Goal: Task Accomplishment & Management: Use online tool/utility

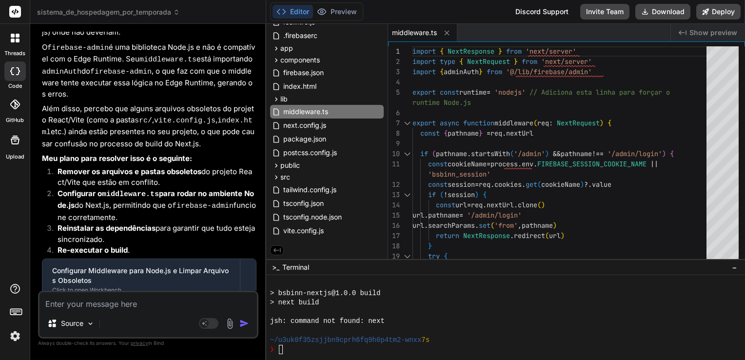
scroll to position [10189, 0]
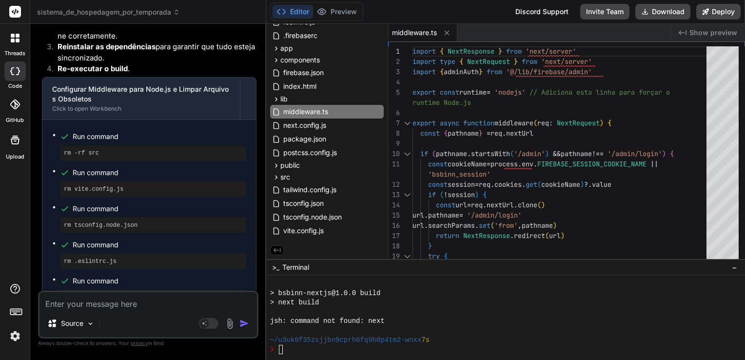
click at [135, 11] on span "sistema_de_hospedagem_por_temporada" at bounding box center [108, 12] width 143 height 10
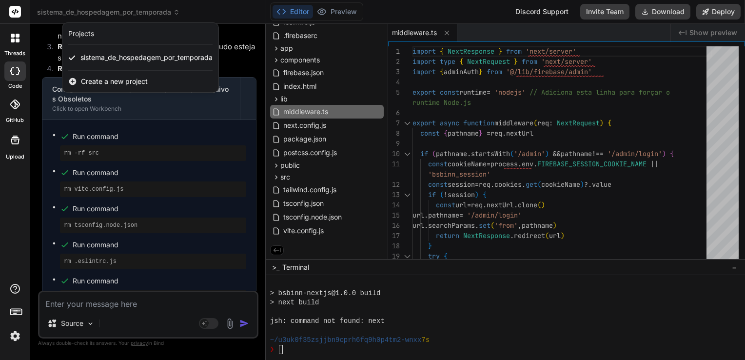
click at [111, 81] on span "Create a new project" at bounding box center [114, 82] width 67 height 10
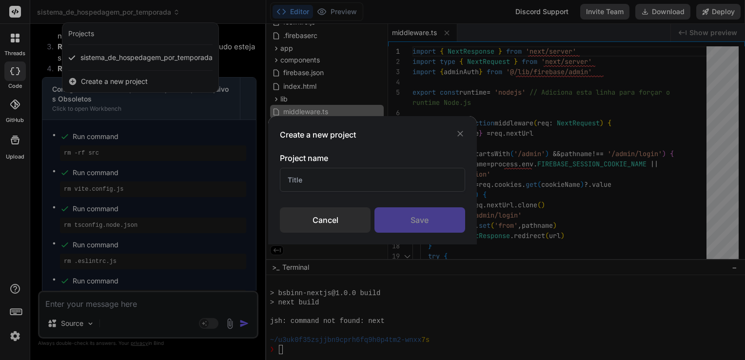
click at [342, 186] on input "text" at bounding box center [372, 180] width 185 height 24
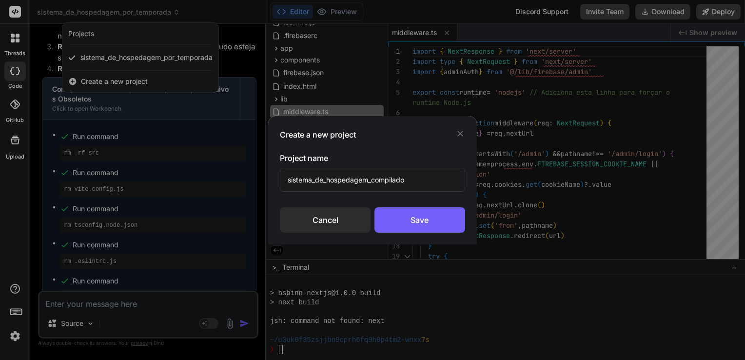
type input "sistema_de_hospedagem_compilado"
click at [417, 218] on div "Save" at bounding box center [419, 219] width 91 height 25
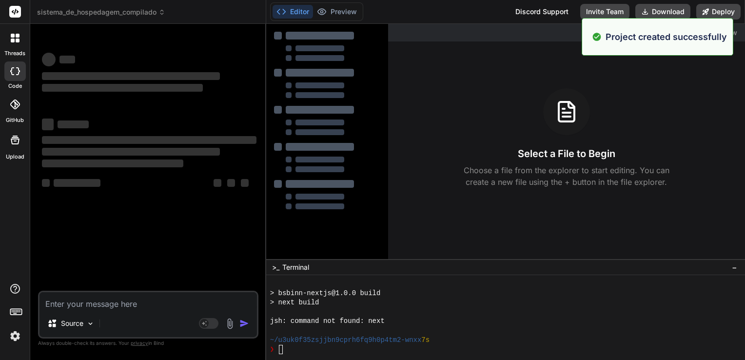
scroll to position [2339, 0]
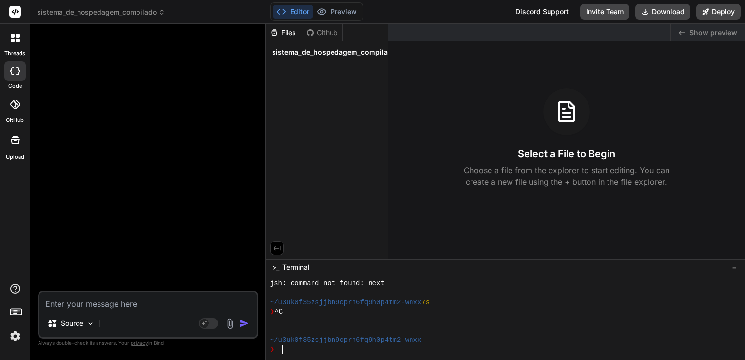
click at [162, 15] on icon at bounding box center [161, 12] width 7 height 7
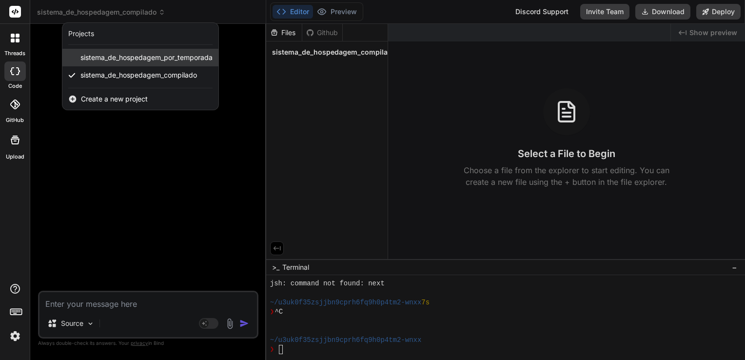
click at [135, 61] on span "sistema_de_hospedagem_por_temporada" at bounding box center [146, 58] width 132 height 10
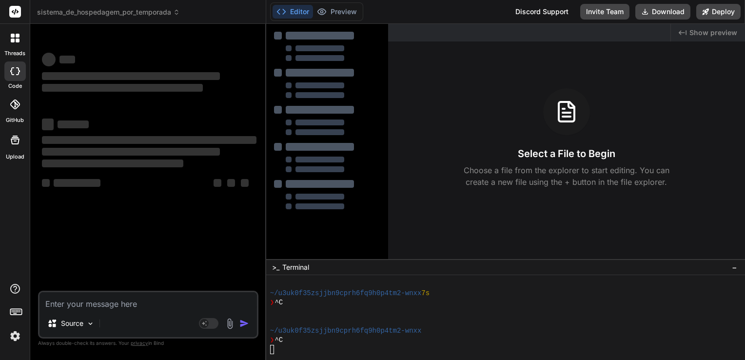
scroll to position [2376, 0]
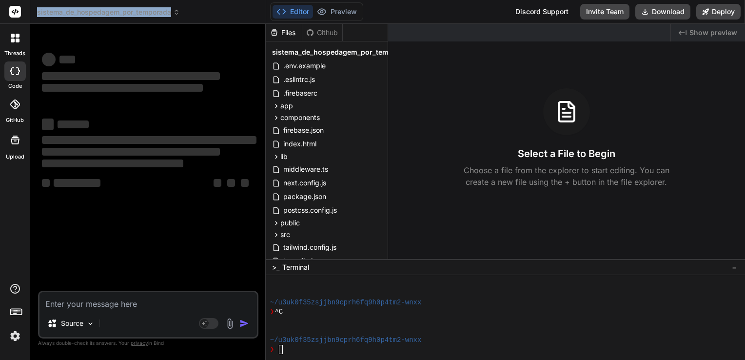
copy span "sistema_de_hospedagem_por_temporada"
drag, startPoint x: 174, startPoint y: 13, endPoint x: 36, endPoint y: 13, distance: 137.9
click at [36, 13] on div "sistema_de_hospedagem_por_temporada Created with Pixso." at bounding box center [147, 12] width 235 height 10
drag, startPoint x: 36, startPoint y: 13, endPoint x: 175, endPoint y: 11, distance: 139.9
click at [175, 11] on icon at bounding box center [176, 12] width 7 height 7
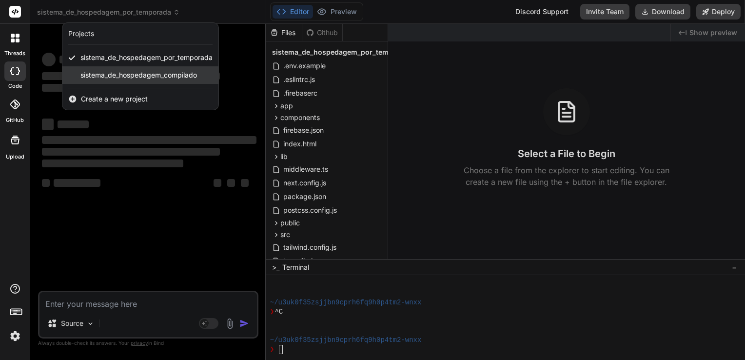
click at [119, 73] on span "sistema_de_hospedagem_compilado" at bounding box center [138, 75] width 116 height 10
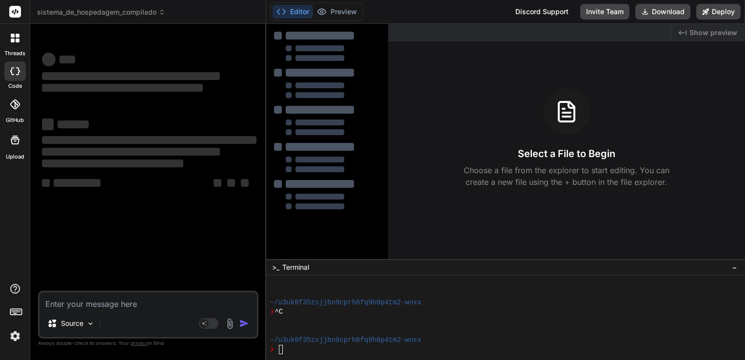
scroll to position [2414, 0]
type textarea "x"
click at [129, 302] on textarea at bounding box center [147, 301] width 217 height 18
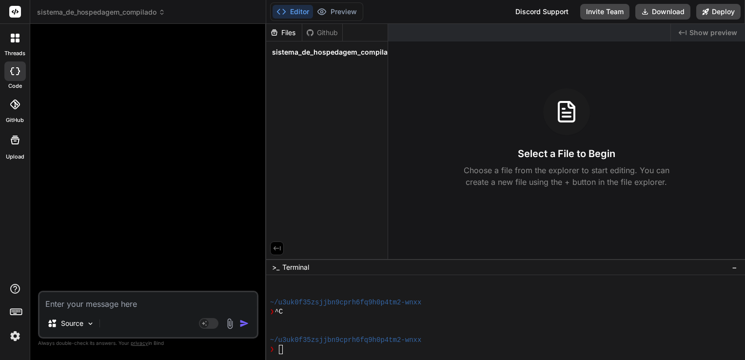
type textarea "V"
type textarea "x"
type textarea "Vo"
type textarea "x"
type textarea "Voc"
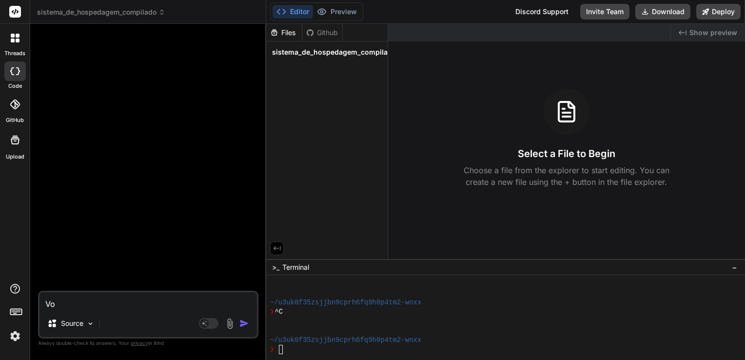
type textarea "x"
type textarea "Você"
type textarea "x"
type textarea "Você"
type textarea "x"
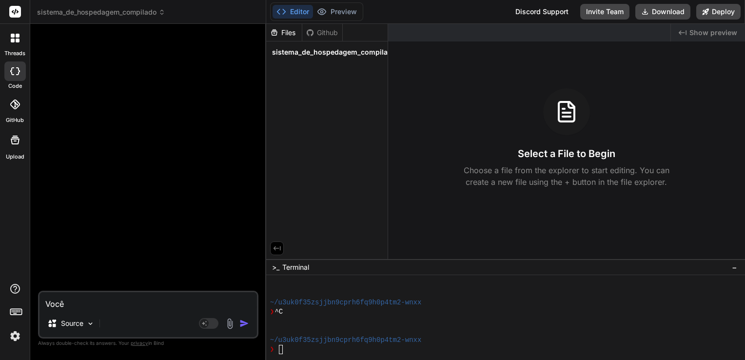
type textarea "Você c"
type textarea "x"
type textarea "Você co"
type textarea "x"
type textarea "Você con"
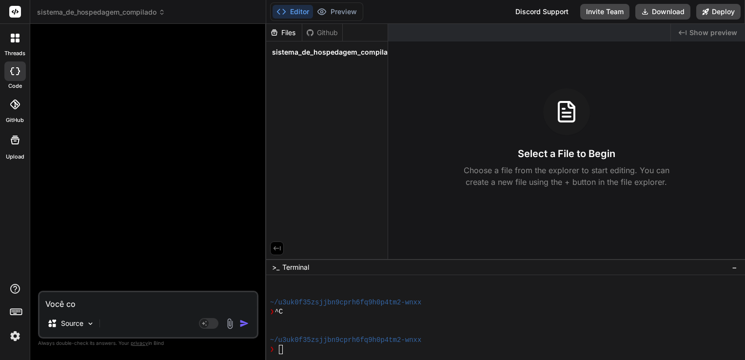
type textarea "x"
type textarea "Você cons"
type textarea "x"
type textarea "Você conse"
type textarea "x"
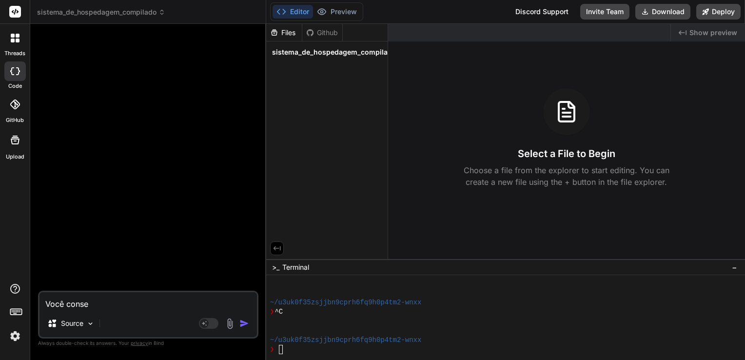
type textarea "Você conseg"
type textarea "x"
type textarea "Você consegu"
type textarea "x"
type textarea "Você consegue"
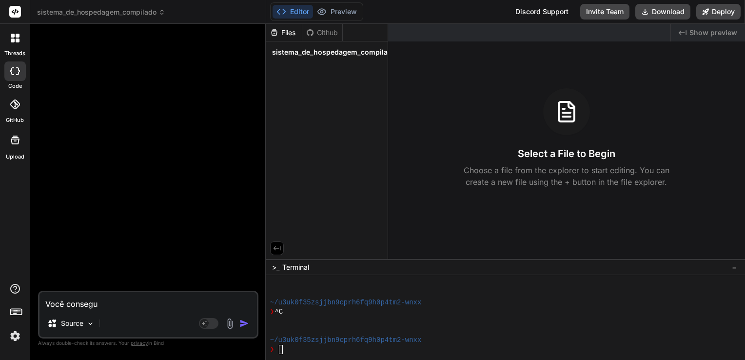
type textarea "x"
type textarea "Você consegue"
type textarea "x"
type textarea "Você consegue r"
type textarea "x"
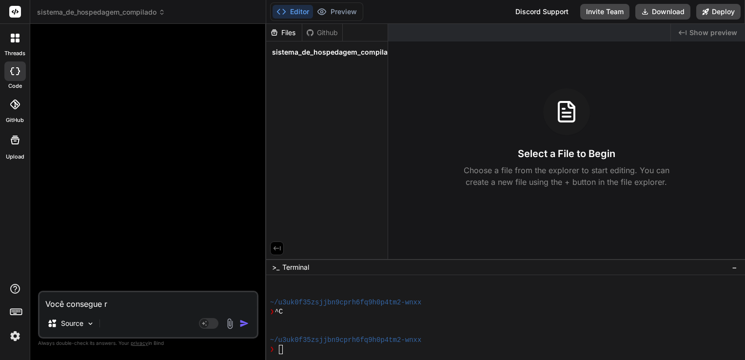
type textarea "Você consegue re"
type textarea "x"
type textarea "Você consegue ree"
type textarea "x"
type textarea "Você consegue rees"
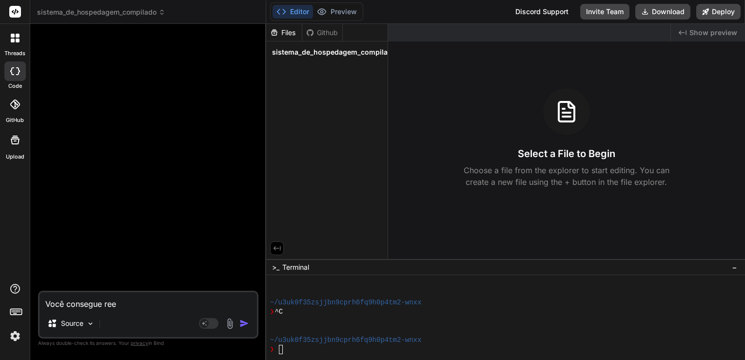
type textarea "x"
type textarea "Você consegue reesc"
type textarea "x"
type textarea "Você consegue reescr"
type textarea "x"
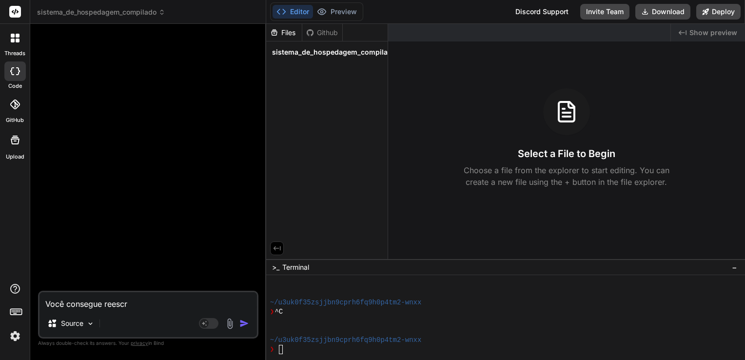
type textarea "Você consegue reescre"
type textarea "x"
type textarea "Você consegue reescrev"
type textarea "x"
type textarea "Você consegue reescreve"
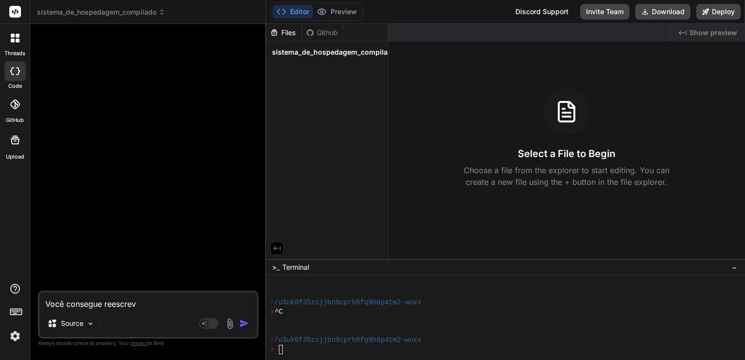
type textarea "x"
type textarea "Você consegue reescrever"
type textarea "x"
type textarea "Você consegue reescrever"
type textarea "x"
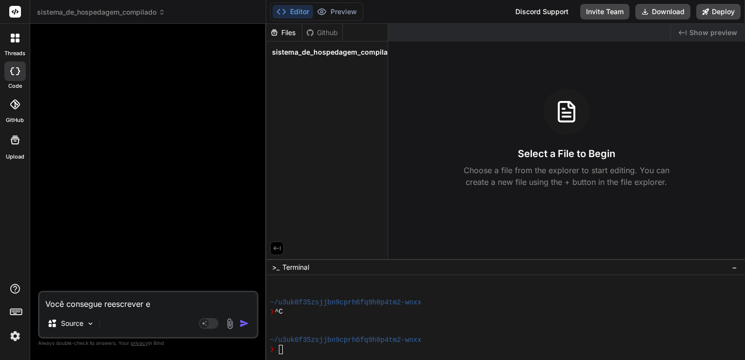
type textarea "Você consegue reescrever em"
type textarea "x"
type textarea "Você consegue reescrever emu"
type textarea "x"
type textarea "Você consegue reescrever emu"
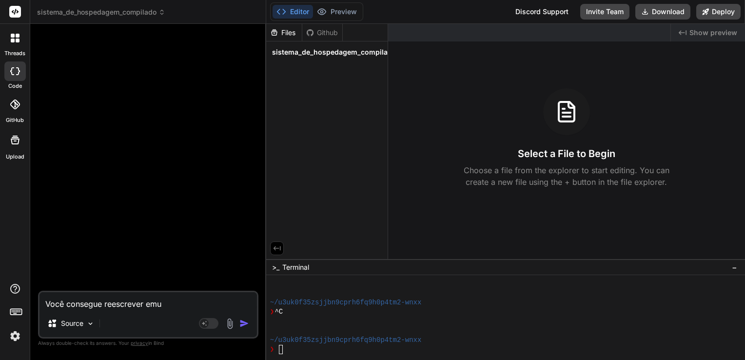
type textarea "x"
type textarea "Você consegue reescrever emu"
type textarea "x"
type textarea "Você consegue reescrever em"
type textarea "x"
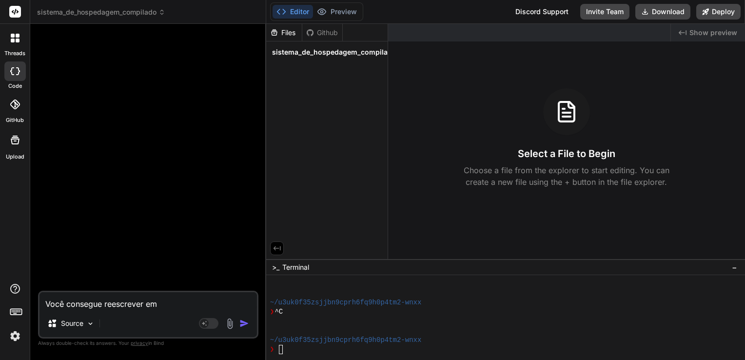
type textarea "Você consegue reescrever e"
type textarea "x"
type textarea "Você consegue reescrever"
type textarea "x"
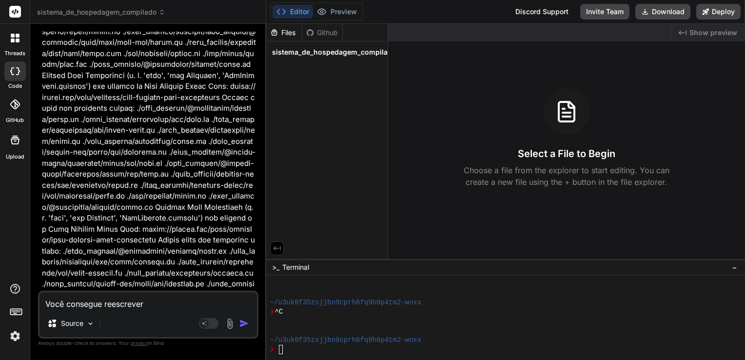
type textarea "Você consegue reescrever m"
type textarea "x"
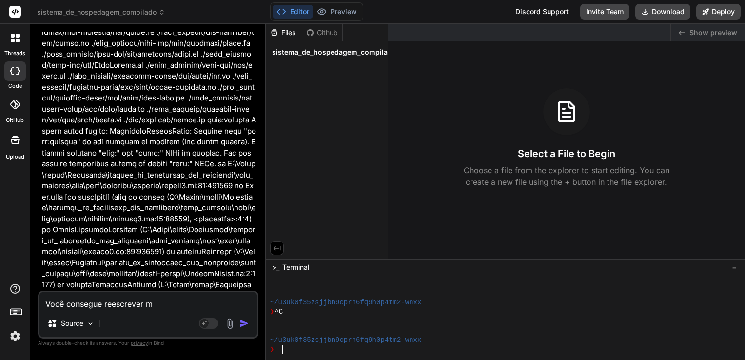
type textarea "Você consegue reescrever me"
type textarea "x"
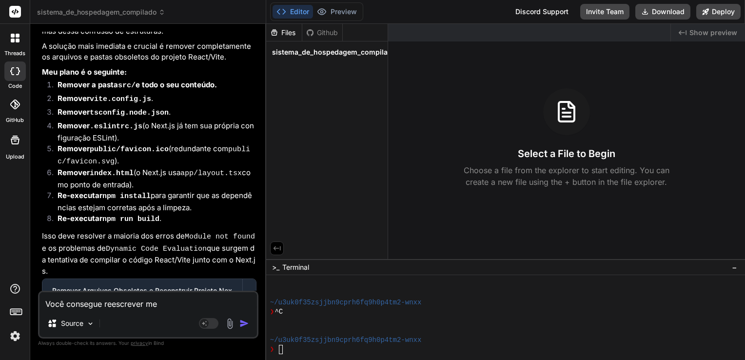
type textarea "Você consegue reescrever meu"
type textarea "x"
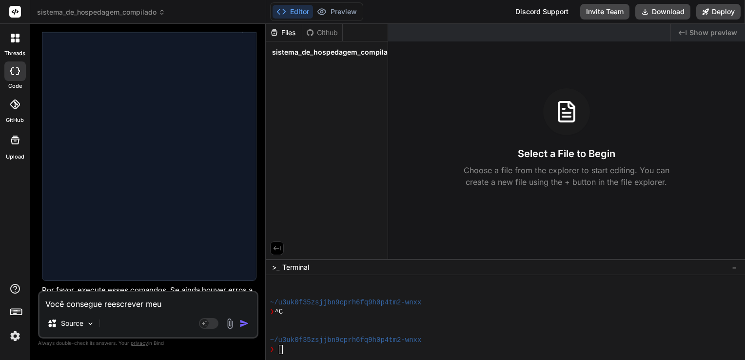
scroll to position [3004, 0]
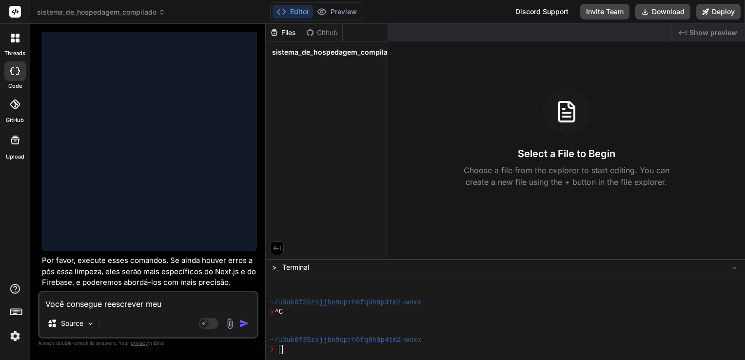
type textarea "Você consegue reescrever meu"
type textarea "x"
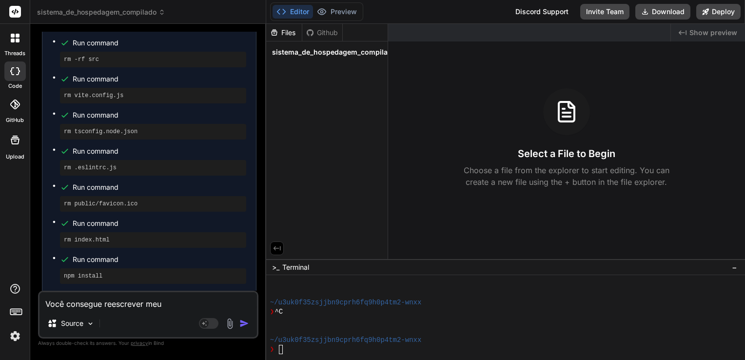
type textarea "Você consegue reescrever meu p"
type textarea "x"
type textarea "Você consegue reescrever meu pr"
type textarea "x"
type textarea "Você consegue reescrever meu pro"
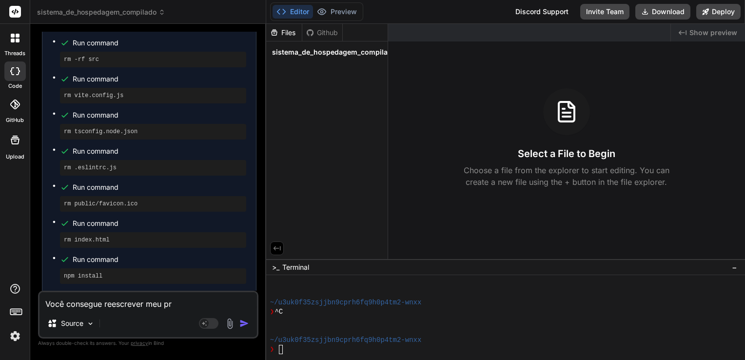
type textarea "x"
type textarea "Você consegue reescrever meu proj"
type textarea "x"
type textarea "Você consegue reescrever meu proje"
type textarea "x"
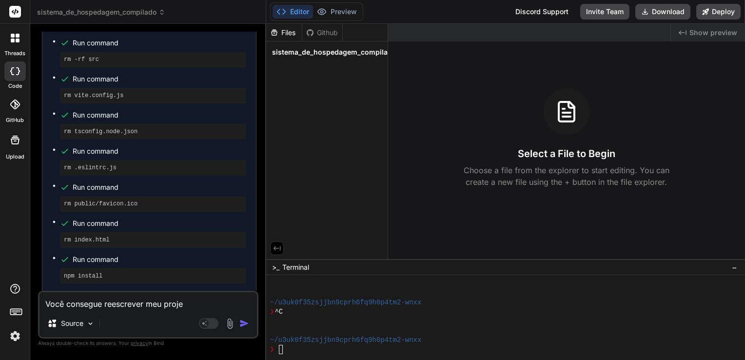
type textarea "Você consegue reescrever meu projet"
type textarea "x"
type textarea "Você consegue reescrever meu projeto"
type textarea "x"
type textarea "Você consegue reescrever meu projeto"
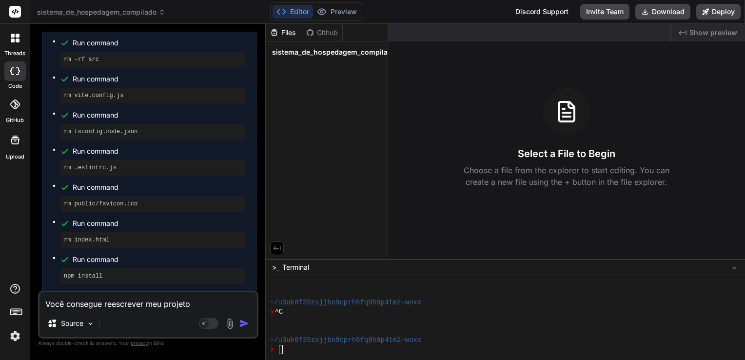
type textarea "x"
paste textarea "sistema_de_hospedagem_por_temporada"
type textarea "Você consegue reescrever meu projeto sistema_de_hospedagem_por_temporada"
type textarea "x"
type textarea "Você consegue reescrever meu projeto sistema_de_hospedagem_por_temporada"
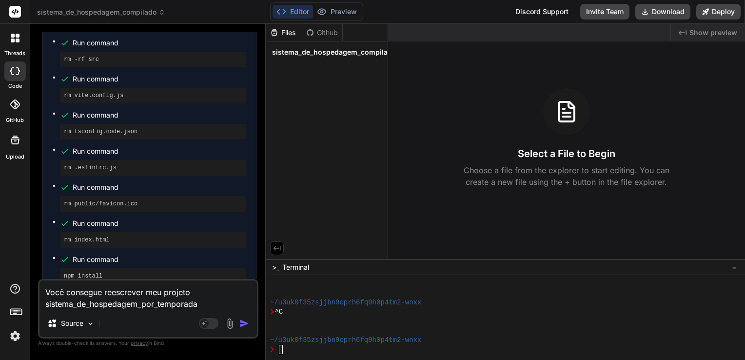
type textarea "x"
type textarea "Você consegue reescrever meu projeto sistema_de_hospedagem_por_temporada s"
type textarea "x"
type textarea "Você consegue reescrever meu projeto sistema_de_hospedagem_por_temporada só"
type textarea "x"
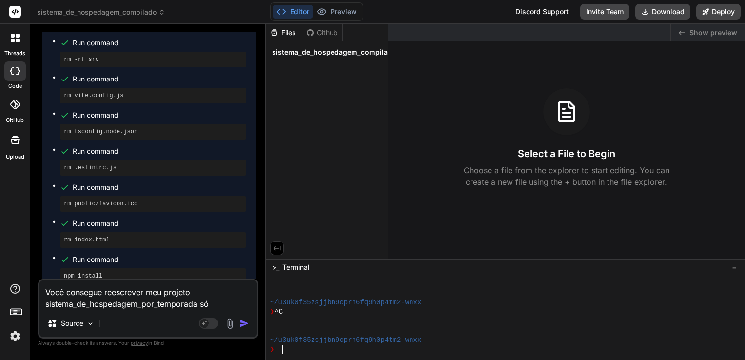
type textarea "Você consegue reescrever meu projeto sistema_de_hospedagem_por_temporada só"
type textarea "x"
type textarea "Você consegue reescrever meu projeto sistema_de_hospedagem_por_temporada só c"
type textarea "x"
type textarea "Você consegue reescrever meu projeto sistema_de_hospedagem_por_temporada só co"
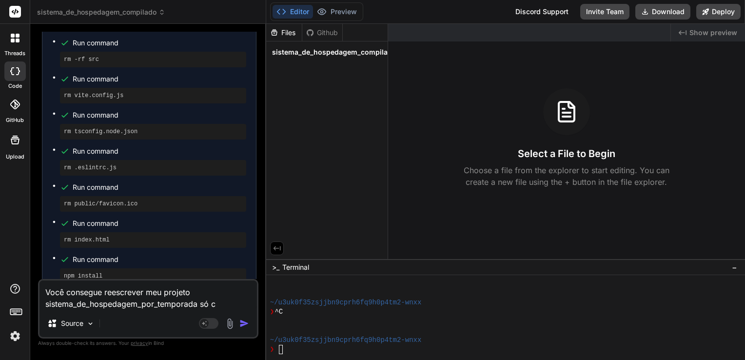
type textarea "x"
type textarea "Você consegue reescrever meu projeto sistema_de_hospedagem_por_temporada só com"
type textarea "x"
type textarea "Você consegue reescrever meu projeto sistema_de_hospedagem_por_temporada só com"
type textarea "x"
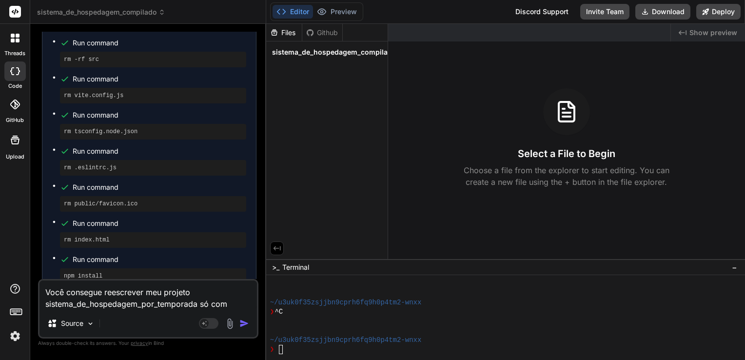
type textarea "Você consegue reescrever meu projeto sistema_de_hospedagem_por_temporada só com…"
type textarea "x"
type textarea "Você consegue reescrever meu projeto sistema_de_hospedagem_por_temporada só com…"
type textarea "x"
type textarea "Você consegue reescrever meu projeto sistema_de_hospedagem_por_temporada só com…"
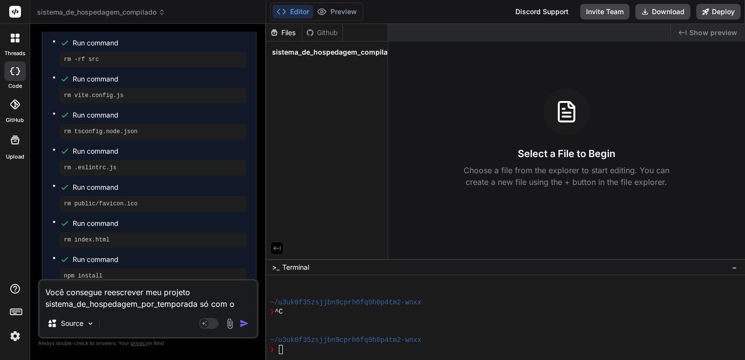
type textarea "x"
type textarea "Você consegue reescrever meu projeto sistema_de_hospedagem_por_temporada só com…"
type textarea "x"
type textarea "Você consegue reescrever meu projeto sistema_de_hospedagem_por_temporada só com…"
type textarea "x"
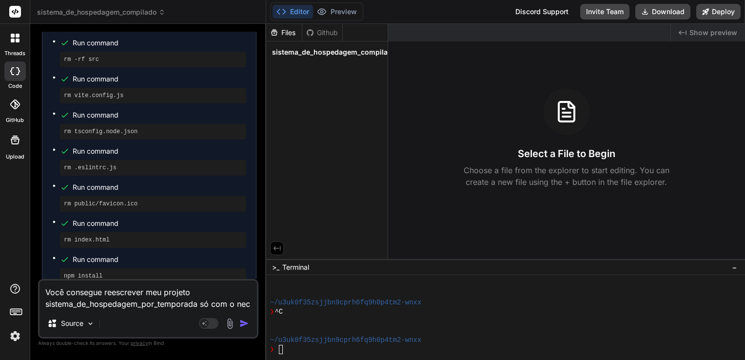
type textarea "Você consegue reescrever meu projeto sistema_de_hospedagem_por_temporada só com…"
type textarea "x"
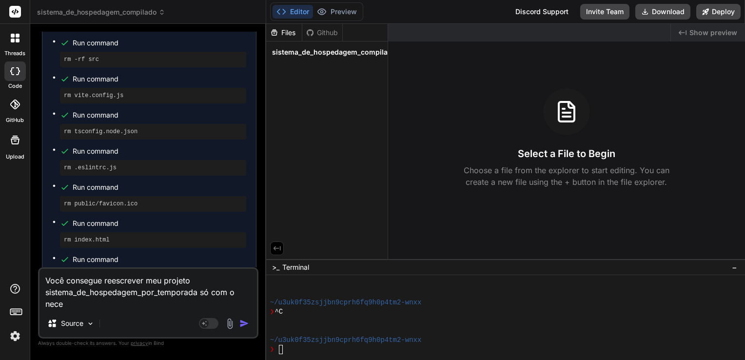
type textarea "Você consegue reescrever meu projeto sistema_de_hospedagem_por_temporada só com…"
type textarea "x"
type textarea "Você consegue reescrever meu projeto sistema_de_hospedagem_por_temporada só com…"
type textarea "x"
type textarea "Você consegue reescrever meu projeto sistema_de_hospedagem_por_temporada só com…"
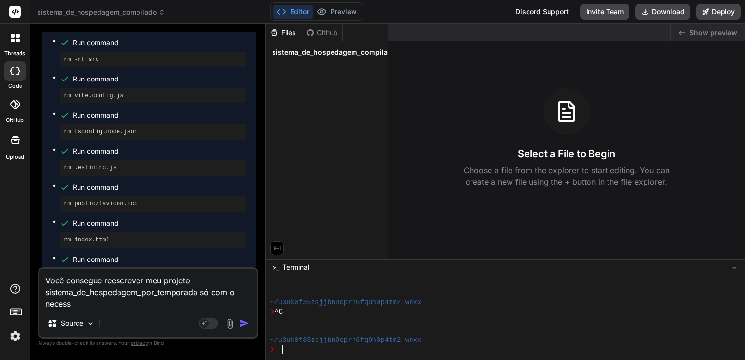
type textarea "x"
type textarea "Você consegue reescrever meu projeto sistema_de_hospedagem_por_temporada só com…"
type textarea "x"
type textarea "Você consegue reescrever meu projeto sistema_de_hospedagem_por_temporada só com…"
type textarea "x"
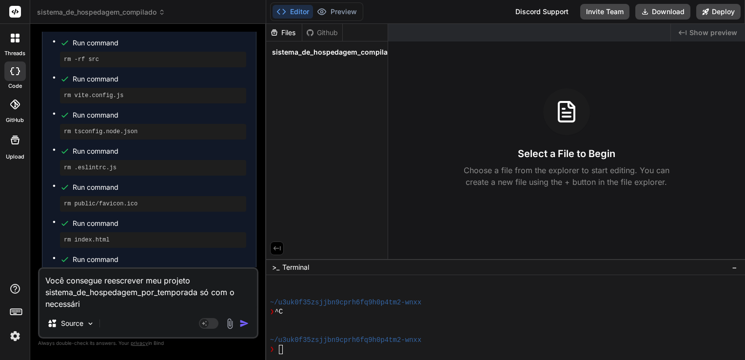
type textarea "Você consegue reescrever meu projeto sistema_de_hospedagem_por_temporada só com…"
type textarea "x"
type textarea "Você consegue reescrever meu projeto sistema_de_hospedagem_por_temporada só com…"
type textarea "x"
type textarea "Você consegue reescrever meu projeto sistema_de_hospedagem_por_temporada só com…"
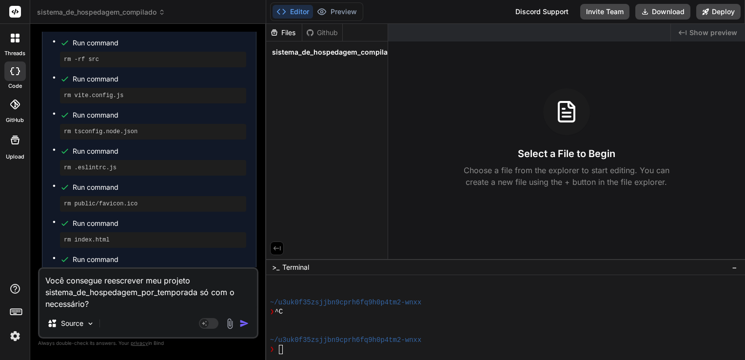
type textarea "x"
type textarea "Você consegue reescrever meu projeto sistema_de_hospedagem_por_temporada só com…"
type textarea "x"
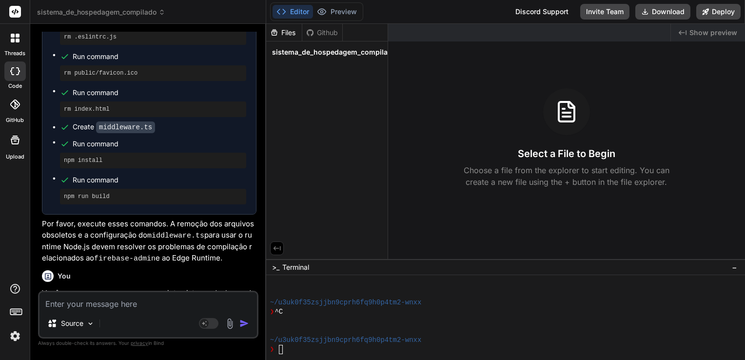
scroll to position [5094, 0]
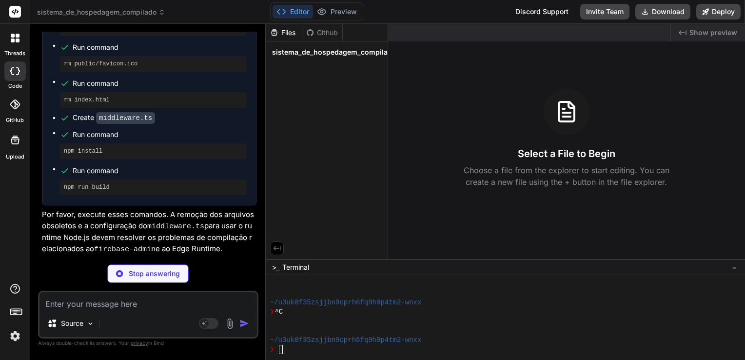
type textarea "x"
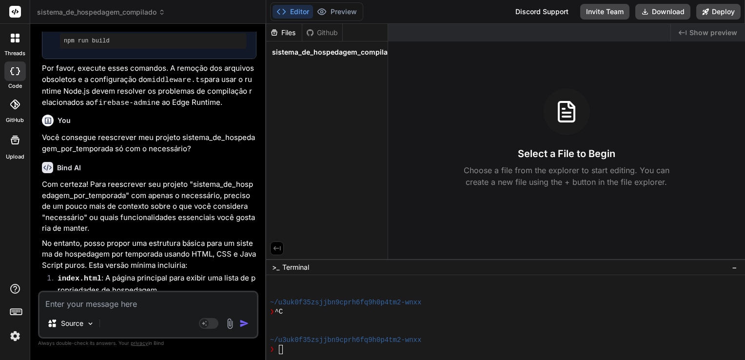
scroll to position [5273, 0]
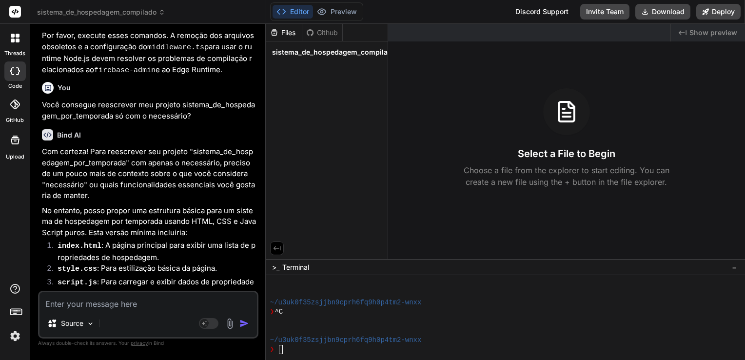
type textarea "A"
type textarea "x"
type textarea "Ap"
type textarea "x"
type textarea "Ape"
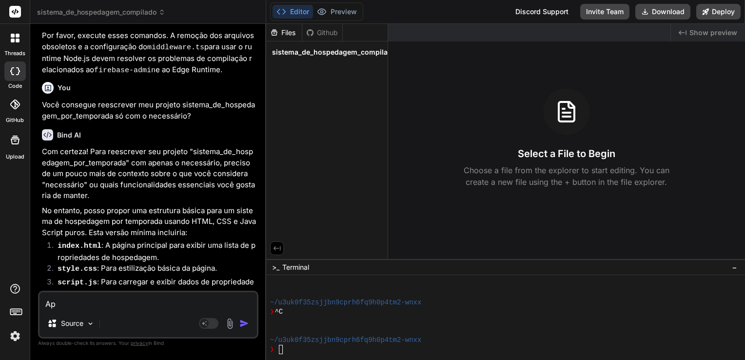
type textarea "x"
type textarea "Apen"
type textarea "x"
type textarea "Apena"
type textarea "x"
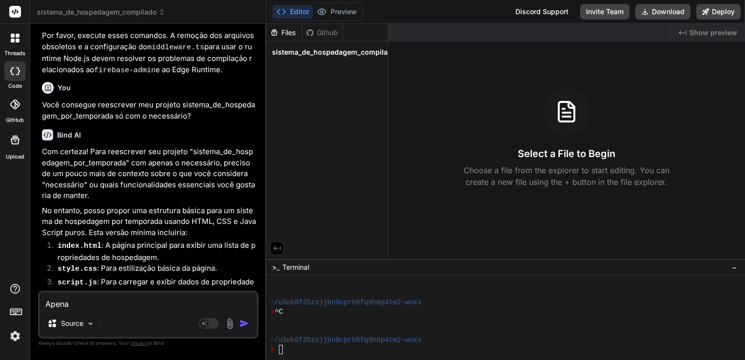
type textarea "Apenas"
type textarea "x"
type textarea "Apenas"
type textarea "x"
type textarea "Apenas r"
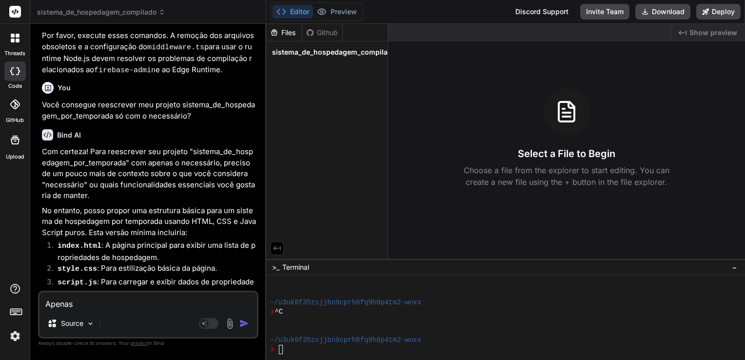
type textarea "x"
type textarea "Apenas re"
type textarea "x"
type textarea "Apenas rem"
type textarea "x"
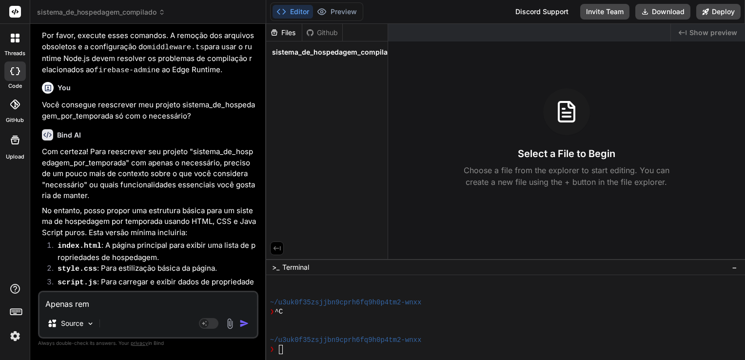
type textarea "Apenas remo"
type textarea "x"
type textarea "Apenas remov"
type textarea "x"
type textarea "Apenas removi"
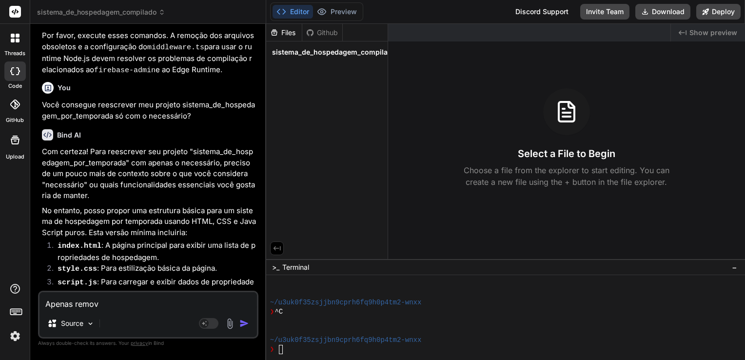
type textarea "x"
type textarea "Apenas remov"
type textarea "x"
type textarea "Apenas remove"
type textarea "x"
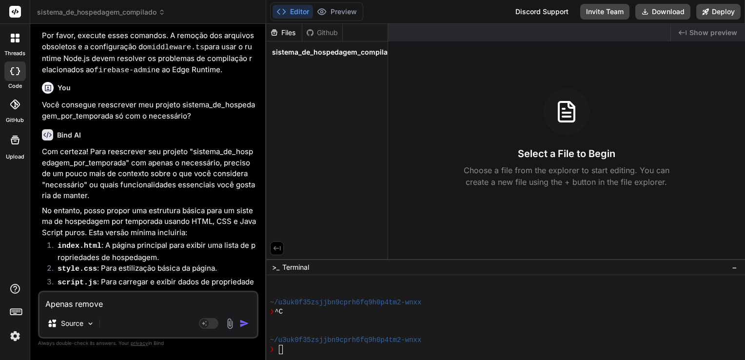
type textarea "Apenas removem"
type textarea "x"
type textarea "Apenas removemn"
type textarea "x"
type textarea "Apenas removem"
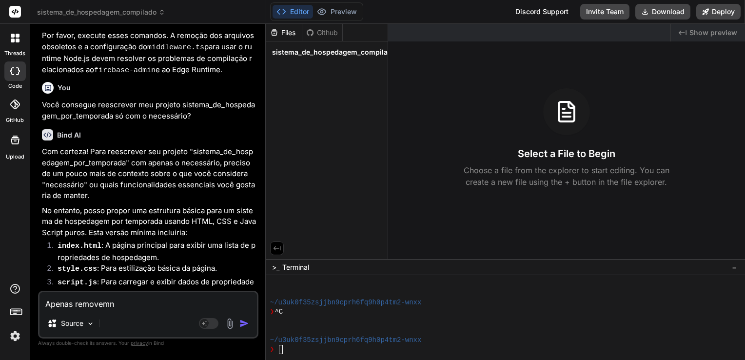
type textarea "x"
type textarea "Apenas remove"
type textarea "x"
type textarea "Apenas removen"
type textarea "x"
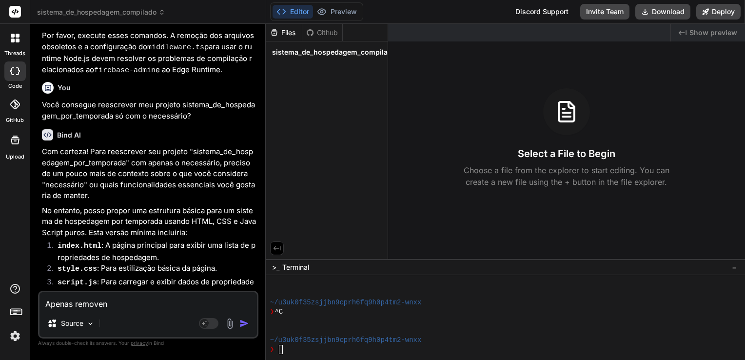
type textarea "Apenas removent"
type textarea "x"
type textarea "Apenas removento"
type textarea "x"
type textarea "Apenas removento"
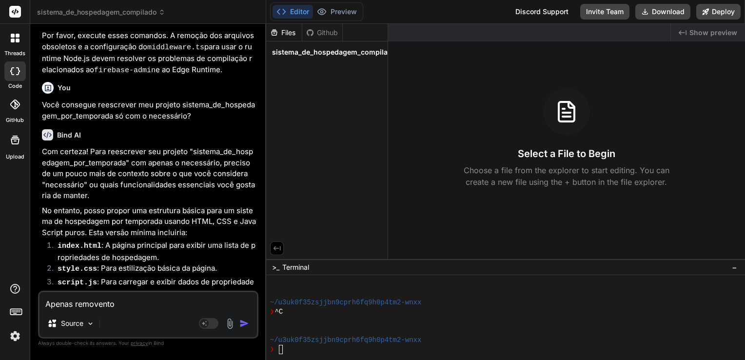
type textarea "x"
type textarea "Apenas removento"
type textarea "x"
type textarea "Apenas removent"
type textarea "x"
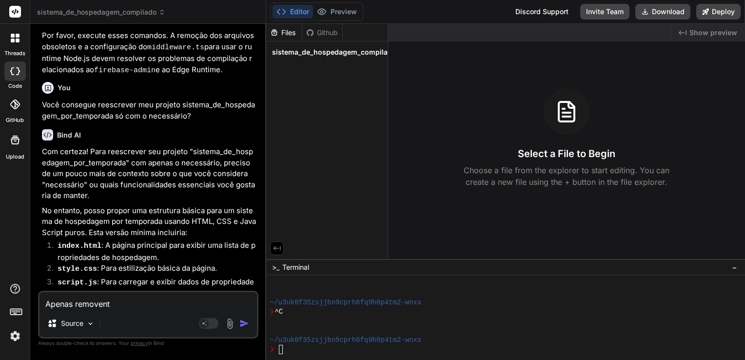
type textarea "Apenas removen"
type textarea "x"
type textarea "Apenas removend"
type textarea "x"
type textarea "Apenas removendo"
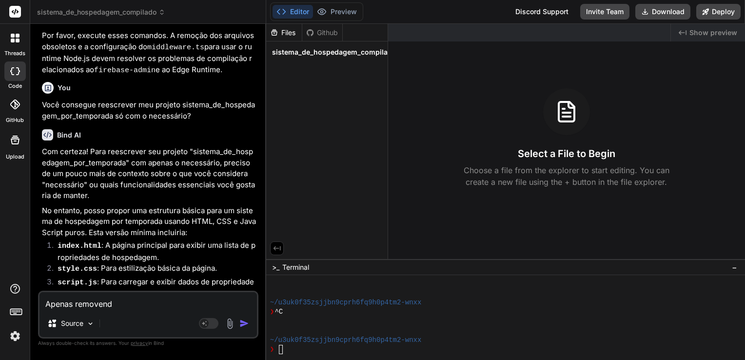
type textarea "x"
type textarea "Apenas removendo"
type textarea "x"
type textarea "Apenas removendo"
type textarea "x"
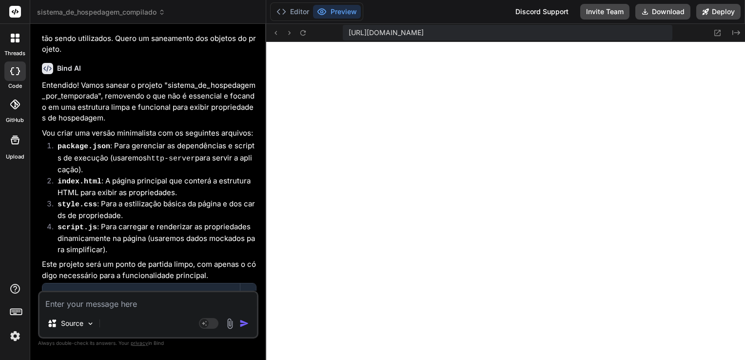
scroll to position [5791, 0]
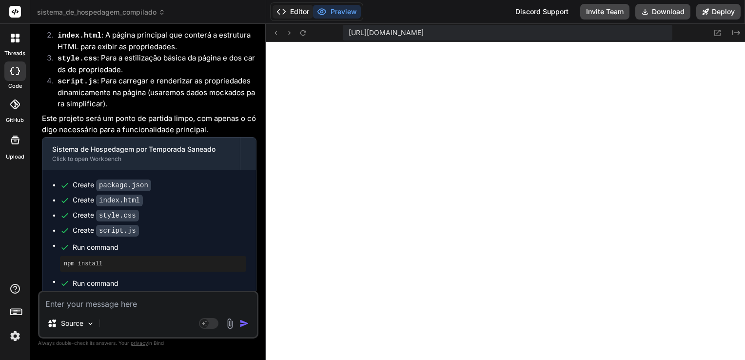
click at [291, 12] on button "Editor" at bounding box center [292, 12] width 40 height 14
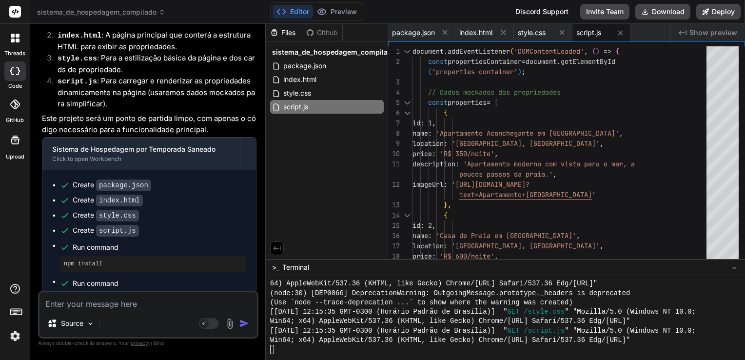
click at [126, 300] on textarea at bounding box center [147, 301] width 217 height 18
click at [280, 33] on div "Files" at bounding box center [284, 33] width 36 height 10
click at [313, 32] on icon at bounding box center [310, 32] width 7 height 7
click at [273, 33] on icon at bounding box center [274, 32] width 6 height 6
drag, startPoint x: 365, startPoint y: 50, endPoint x: 346, endPoint y: 51, distance: 18.5
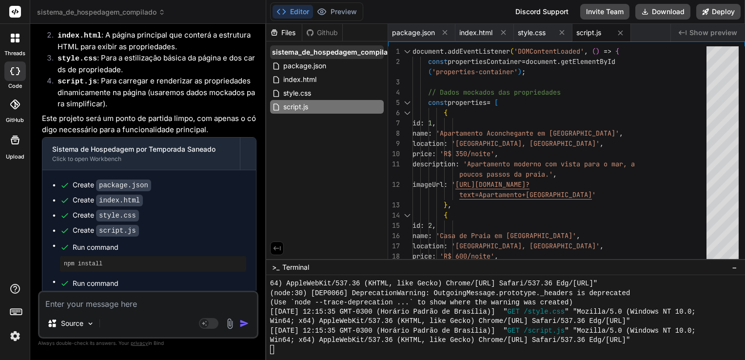
click at [346, 51] on span "sistema_de_hospedagem_compilado" at bounding box center [334, 52] width 124 height 10
drag, startPoint x: 294, startPoint y: 157, endPoint x: 333, endPoint y: 156, distance: 39.0
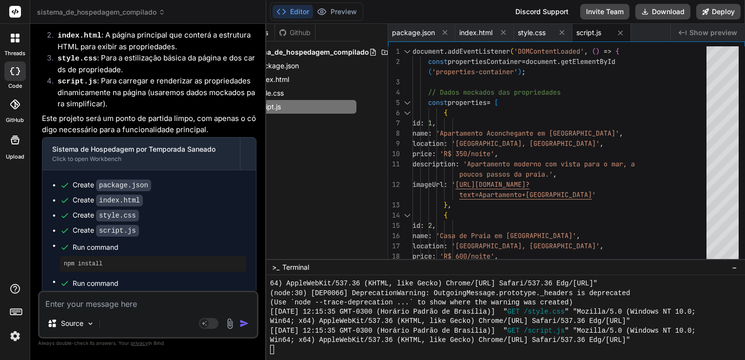
scroll to position [0, 48]
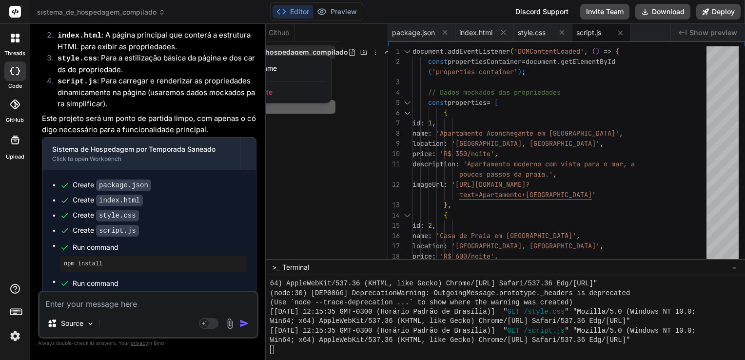
click at [279, 92] on div "Delete" at bounding box center [281, 91] width 97 height 21
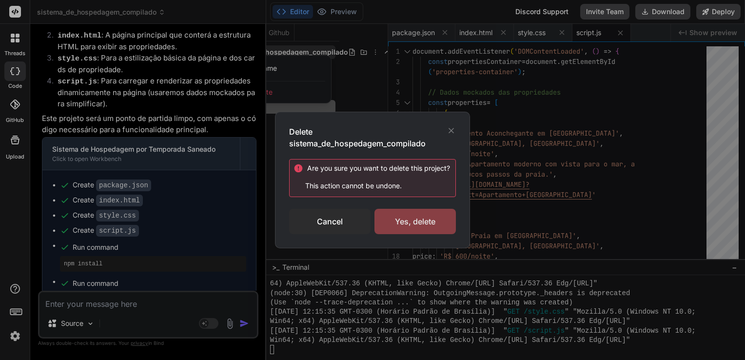
click at [395, 219] on div "Yes, delete" at bounding box center [414, 221] width 81 height 25
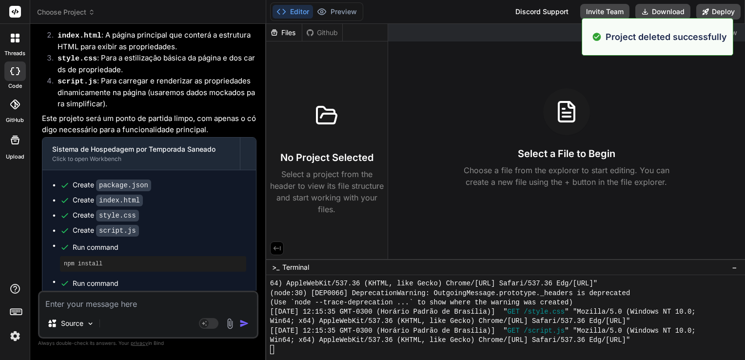
scroll to position [0, 0]
click at [83, 11] on span "Choose Project" at bounding box center [66, 12] width 58 height 10
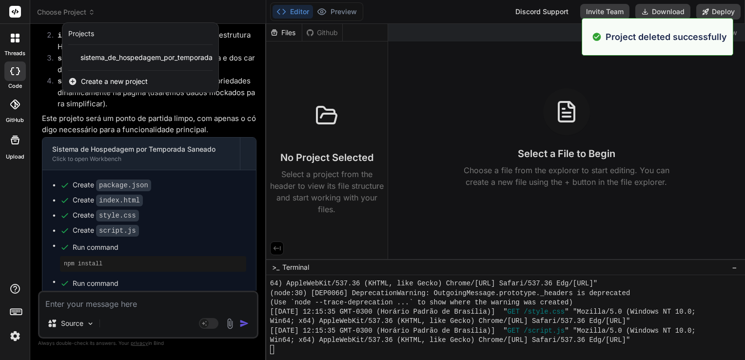
click at [101, 77] on span "Create a new project" at bounding box center [114, 82] width 67 height 10
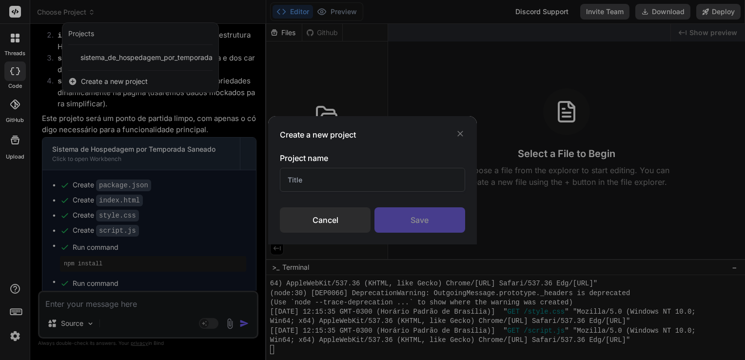
click at [339, 181] on input "text" at bounding box center [372, 180] width 185 height 24
click at [413, 221] on div "Save" at bounding box center [419, 219] width 91 height 25
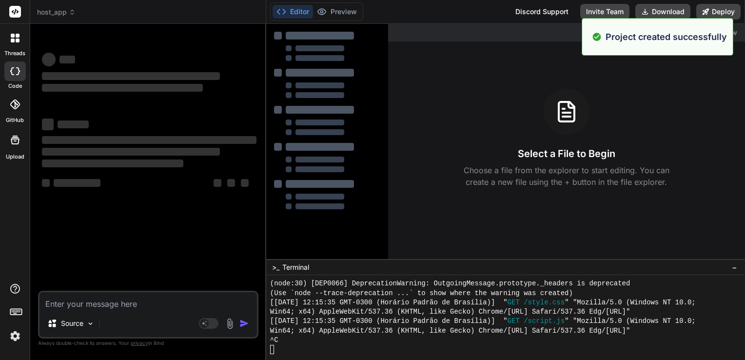
scroll to position [2873, 0]
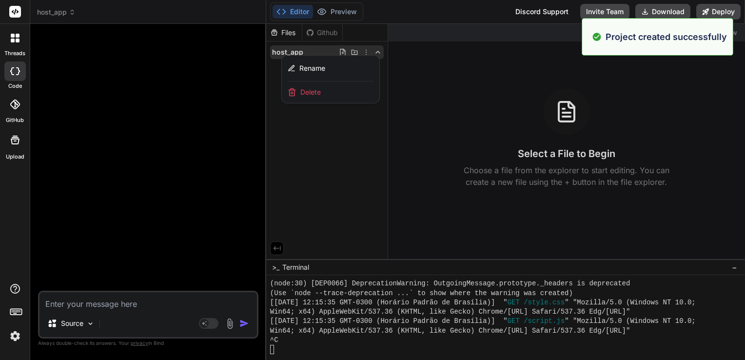
click at [122, 308] on textarea at bounding box center [147, 301] width 217 height 18
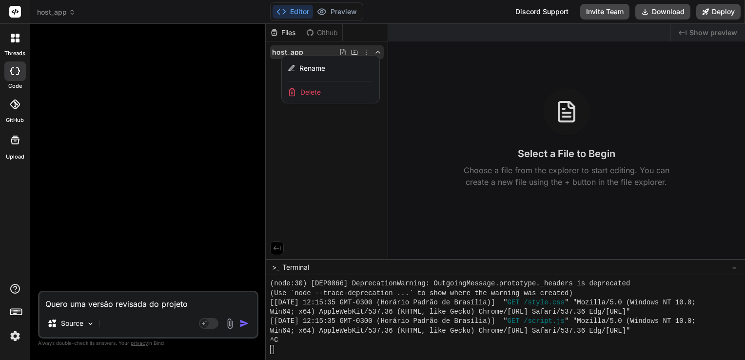
paste textarea "sistema_de_hospedagem_por_temporada"
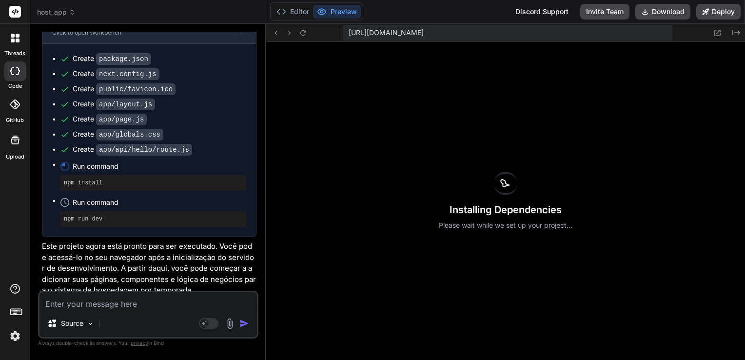
scroll to position [298, 0]
click at [306, 8] on button "Editor" at bounding box center [292, 12] width 40 height 14
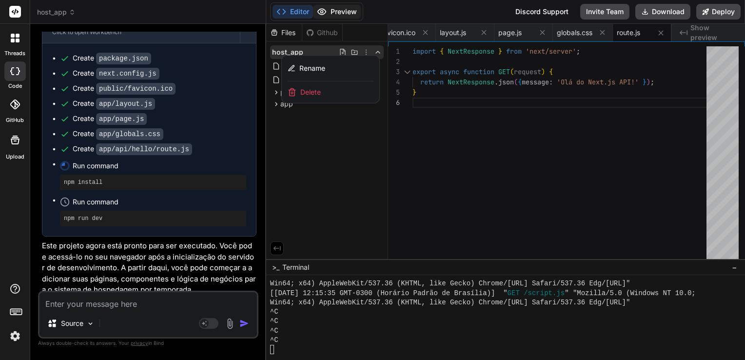
click at [343, 13] on button "Preview" at bounding box center [337, 12] width 48 height 14
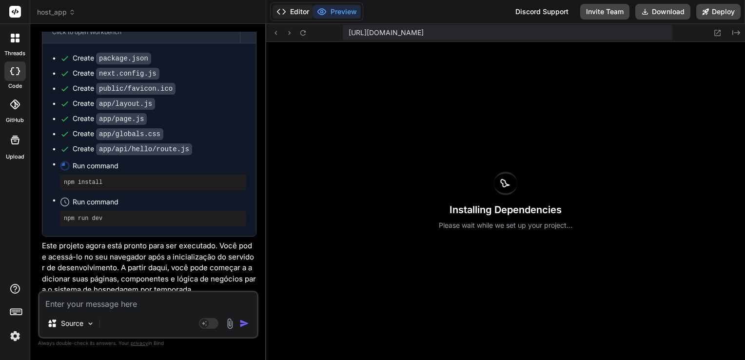
click at [304, 9] on button "Editor" at bounding box center [292, 12] width 40 height 14
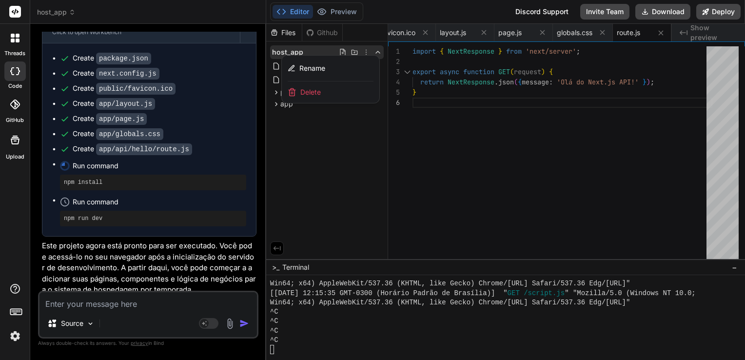
click at [377, 49] on div at bounding box center [505, 192] width 479 height 336
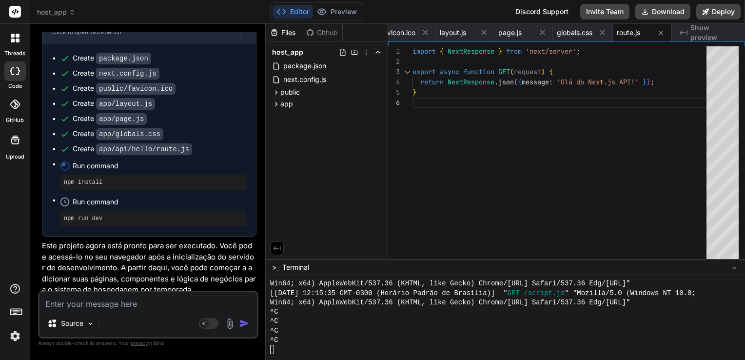
click at [321, 30] on div "Github" at bounding box center [322, 33] width 40 height 10
click at [335, 11] on button "Preview" at bounding box center [337, 12] width 48 height 14
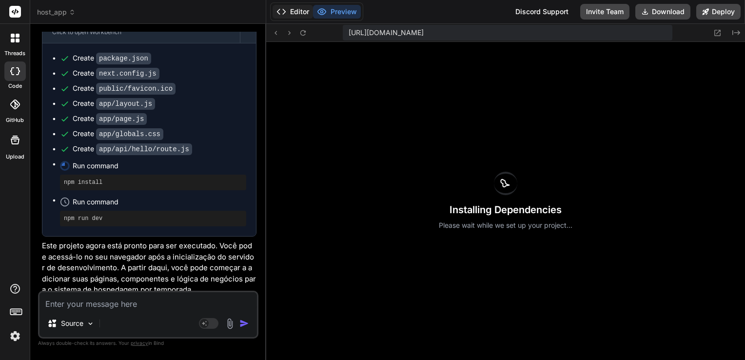
click at [294, 11] on button "Editor" at bounding box center [292, 12] width 40 height 14
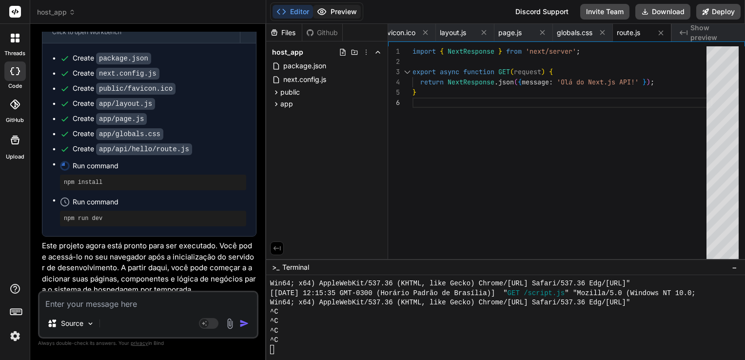
click at [332, 12] on button "Preview" at bounding box center [337, 12] width 48 height 14
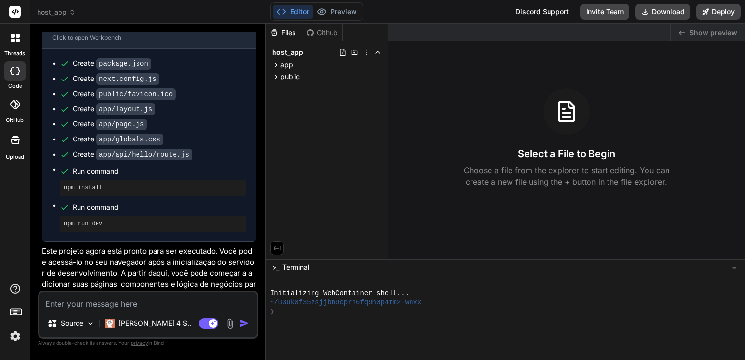
scroll to position [298, 0]
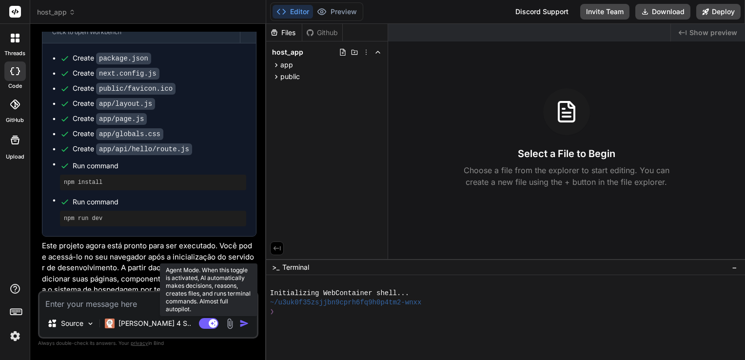
click at [203, 323] on rect at bounding box center [208, 323] width 19 height 11
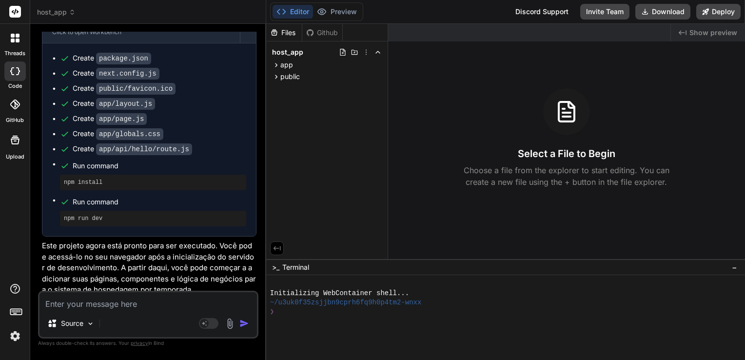
click at [16, 333] on img at bounding box center [15, 336] width 17 height 17
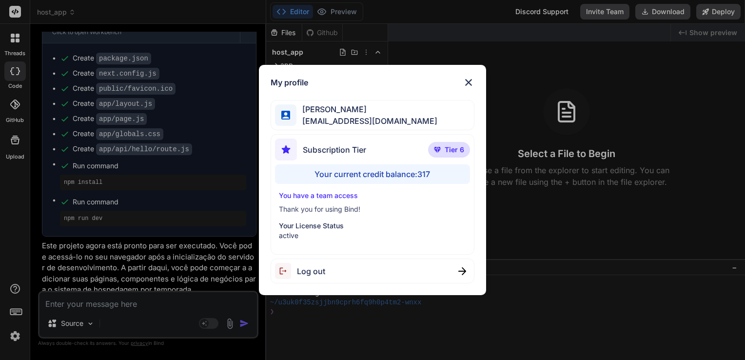
click at [464, 82] on img at bounding box center [469, 83] width 12 height 12
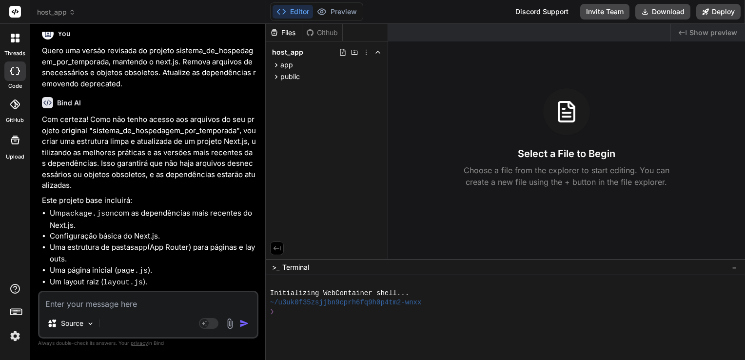
scroll to position [0, 0]
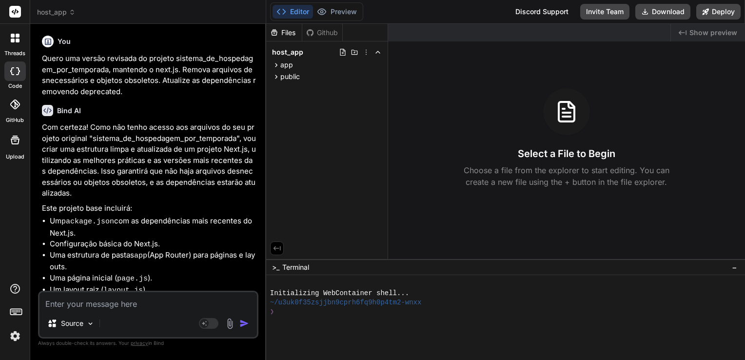
click at [66, 12] on span "host_app" at bounding box center [56, 12] width 39 height 10
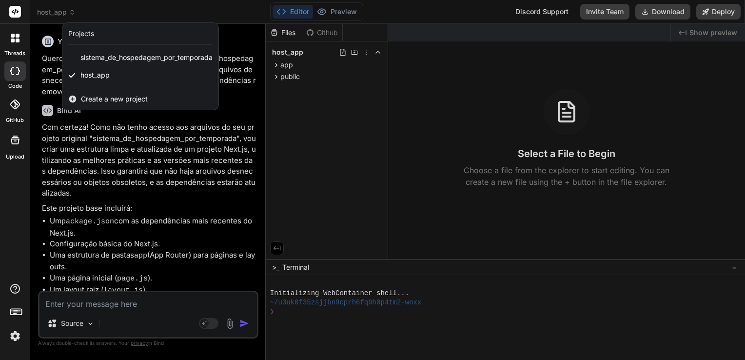
click at [66, 12] on div at bounding box center [372, 180] width 745 height 360
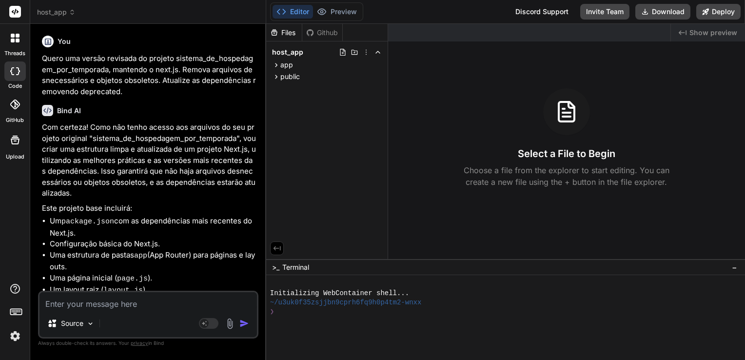
click at [378, 53] on icon at bounding box center [378, 52] width 8 height 8
click at [378, 52] on polyline at bounding box center [378, 52] width 4 height 2
click at [366, 50] on icon at bounding box center [366, 52] width 8 height 8
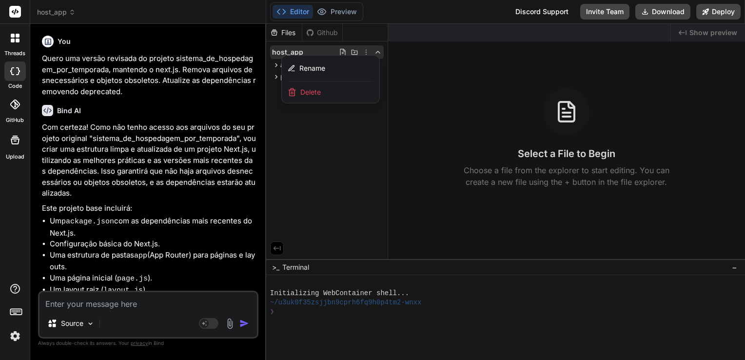
click at [327, 94] on div "Delete" at bounding box center [330, 91] width 97 height 21
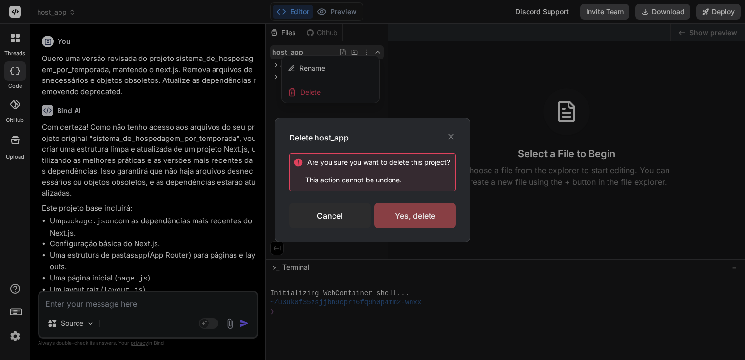
click at [402, 215] on div "Yes, delete" at bounding box center [414, 215] width 81 height 25
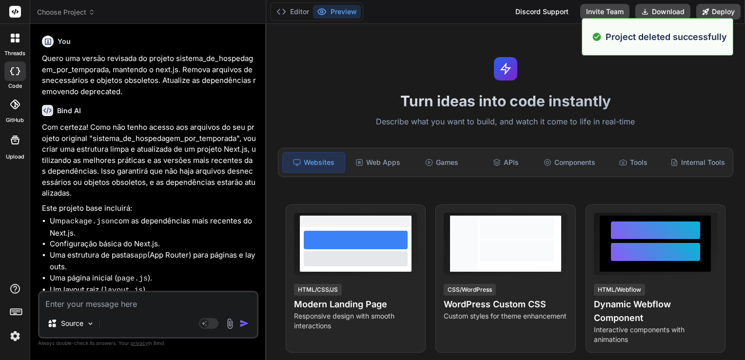
click at [78, 13] on span "Choose Project" at bounding box center [66, 12] width 58 height 10
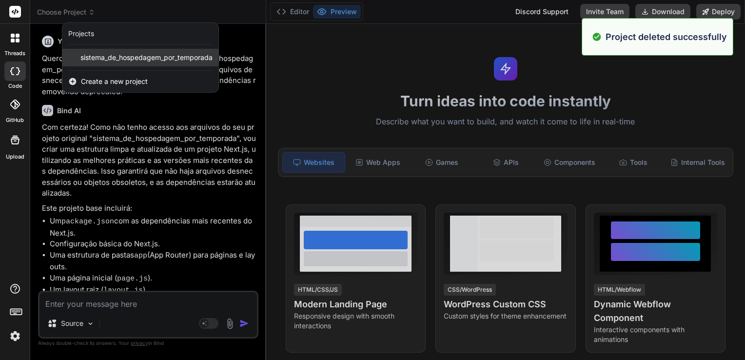
click at [96, 54] on span "sistema_de_hospedagem_por_temporada" at bounding box center [146, 58] width 132 height 10
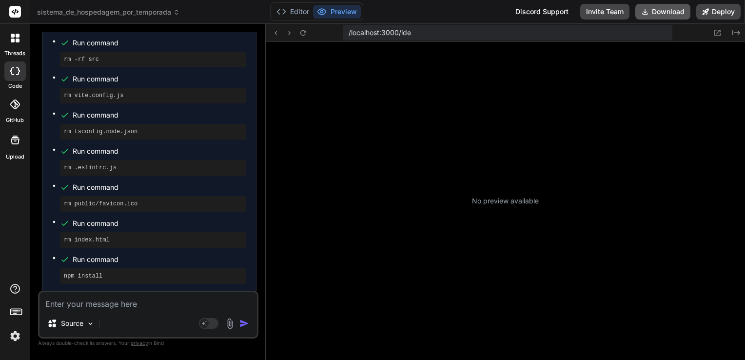
scroll to position [131, 0]
click at [669, 11] on button "Download" at bounding box center [662, 12] width 55 height 16
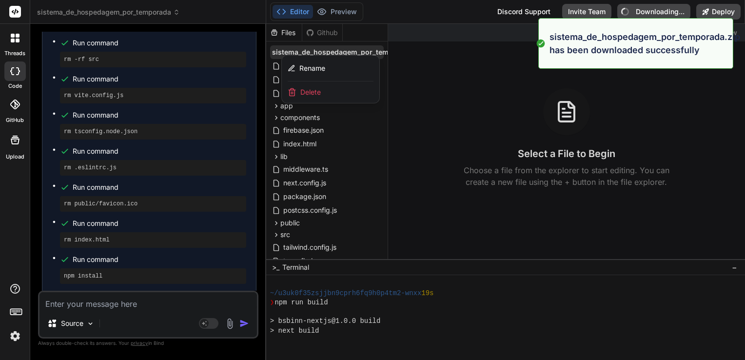
scroll to position [159, 0]
type textarea "x"
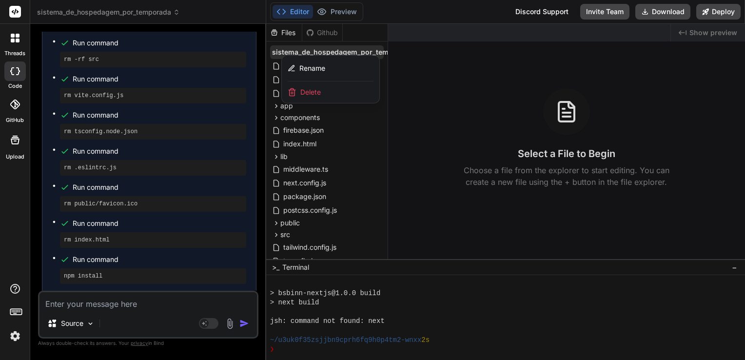
click at [226, 11] on div "sistema_de_hospedagem_por_temporada" at bounding box center [148, 12] width 222 height 10
click at [174, 12] on span "sistema_de_hospedagem_por_temporada" at bounding box center [108, 12] width 143 height 10
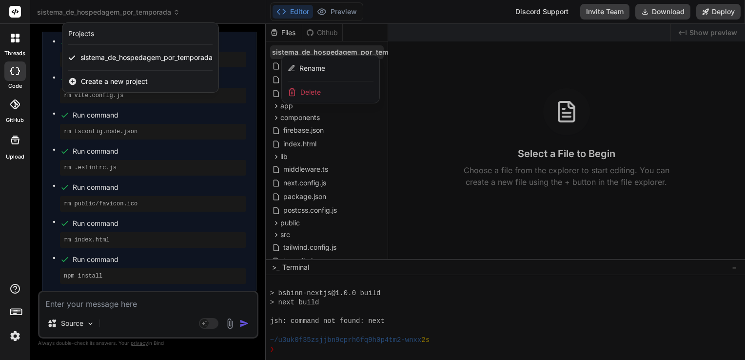
click at [100, 77] on span "Create a new project" at bounding box center [114, 82] width 67 height 10
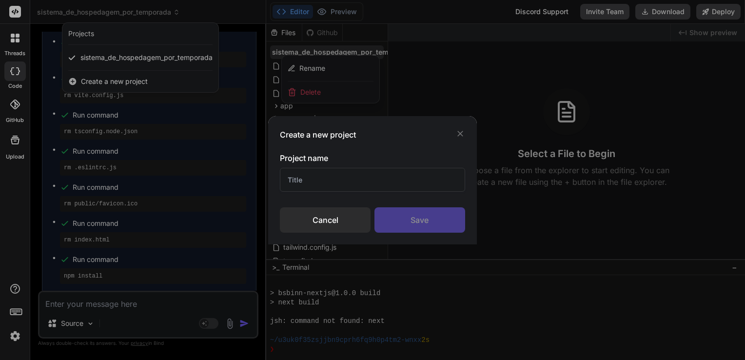
click at [320, 178] on input "text" at bounding box center [372, 180] width 185 height 24
type input "host_app"
click at [427, 221] on div "Save" at bounding box center [419, 219] width 91 height 25
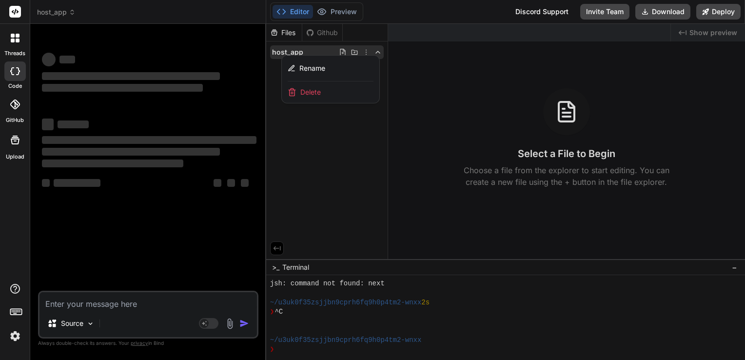
click at [355, 136] on div at bounding box center [505, 192] width 479 height 336
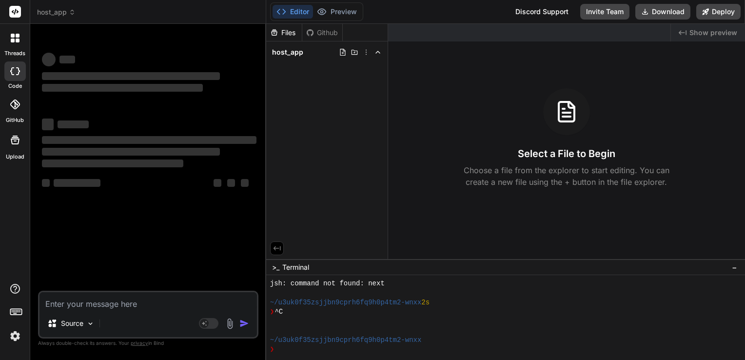
click at [230, 326] on img at bounding box center [229, 323] width 11 height 11
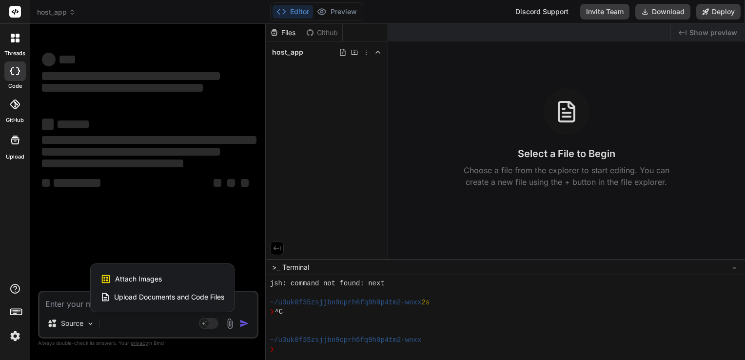
click at [144, 296] on span "Upload Documents and Code Files" at bounding box center [169, 297] width 110 height 10
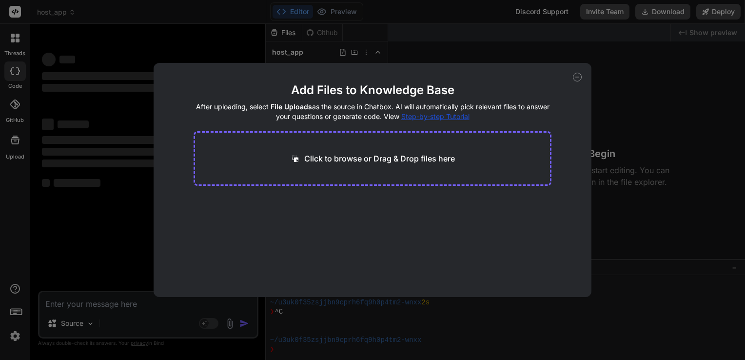
click at [340, 155] on p "Click to browse or Drag & Drop files here" at bounding box center [379, 159] width 151 height 12
type textarea "x"
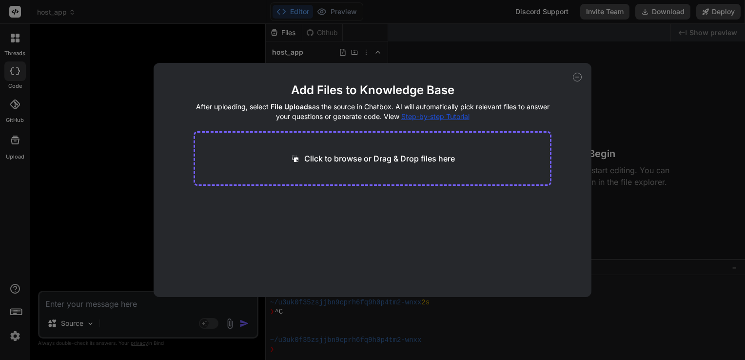
type input "C:\fakepath\sistema_de_hospedagem_por_temporada.zip"
type textarea "x"
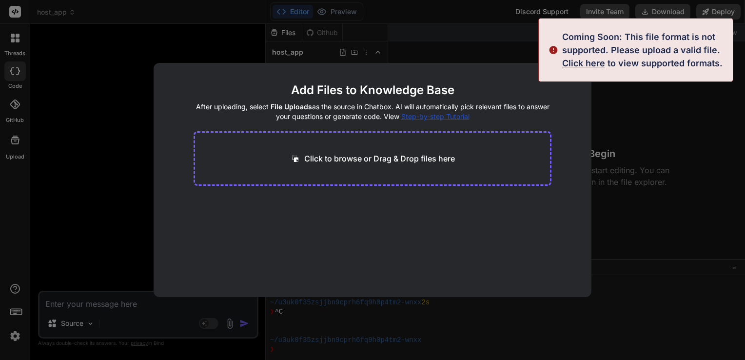
click at [575, 63] on span "Click here" at bounding box center [583, 63] width 43 height 10
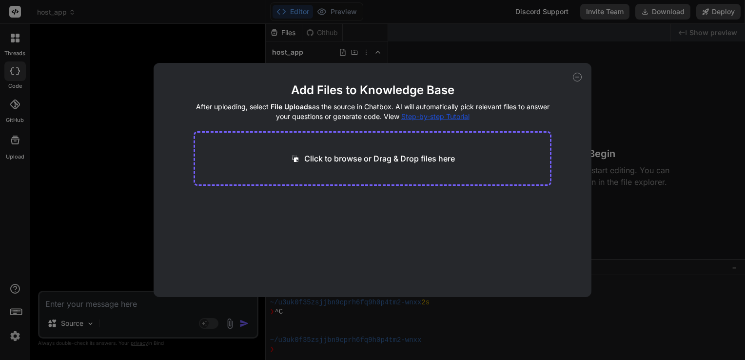
click at [318, 148] on div "Click to browse or Drag & Drop files here" at bounding box center [372, 158] width 358 height 55
click at [334, 161] on p "Click to browse or Drag & Drop files here" at bounding box center [379, 159] width 151 height 12
type input "C:\fakepath\.eslintrc.js"
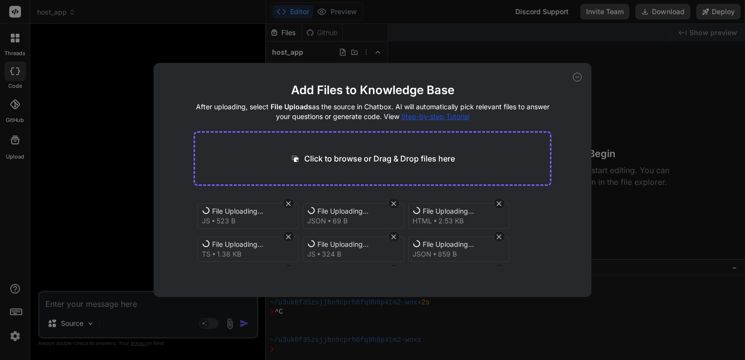
click at [575, 77] on icon at bounding box center [577, 77] width 9 height 9
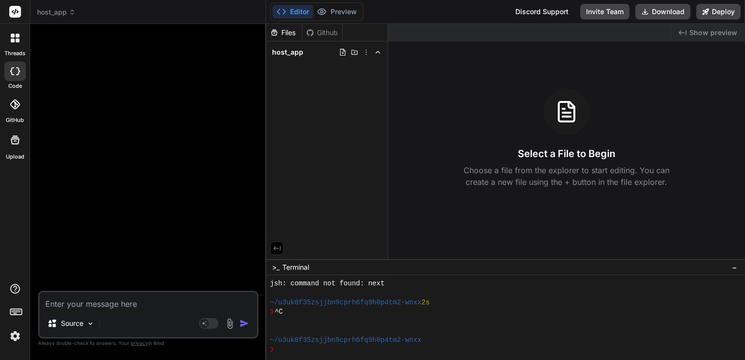
click at [75, 14] on icon at bounding box center [72, 12] width 7 height 7
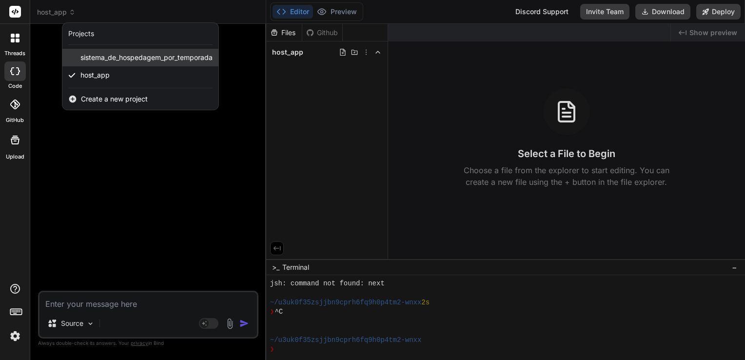
click at [110, 58] on span "sistema_de_hospedagem_por_temporada" at bounding box center [146, 58] width 132 height 10
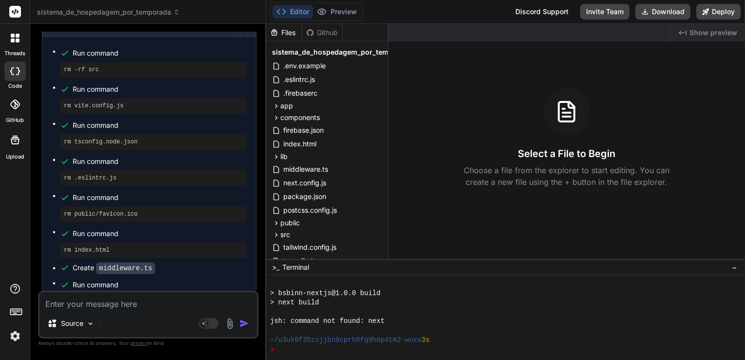
scroll to position [4982, 0]
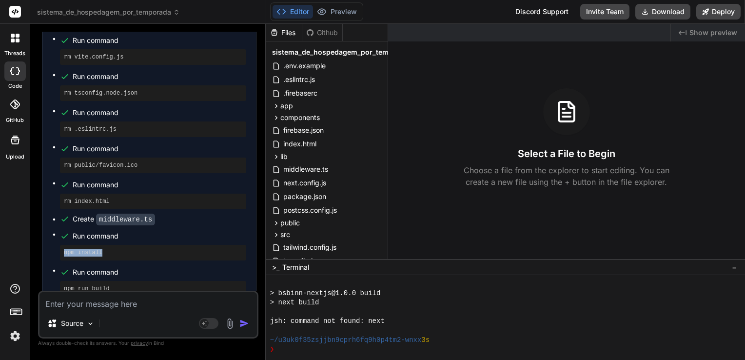
drag, startPoint x: 101, startPoint y: 188, endPoint x: 62, endPoint y: 190, distance: 39.0
click at [62, 245] on div "npm install" at bounding box center [153, 253] width 186 height 16
copy pre "npm install"
click at [49, 189] on div "Run command rm -rf src Run command rm vite.config.js Run command rm tsconfig.no…" at bounding box center [148, 147] width 213 height 318
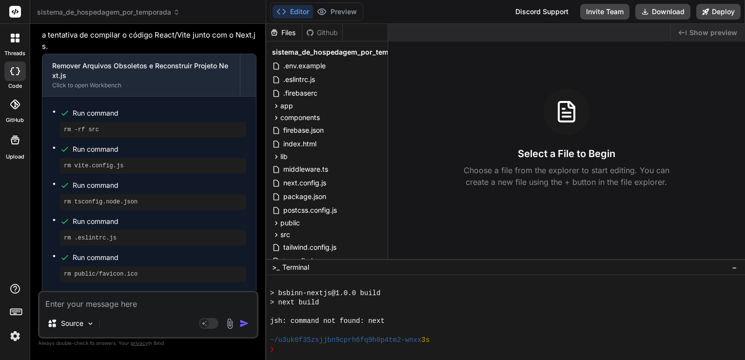
scroll to position [2935, 0]
type textarea "x"
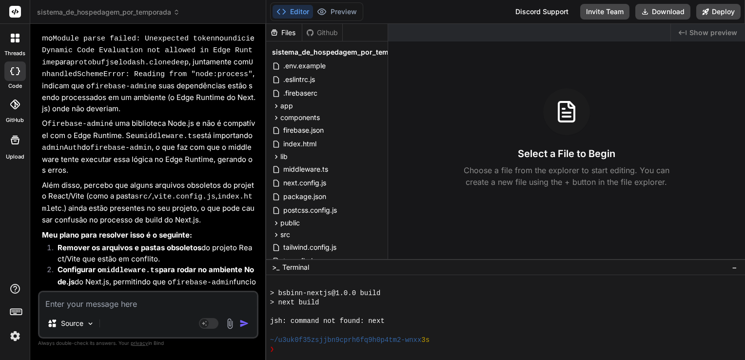
scroll to position [4982, 0]
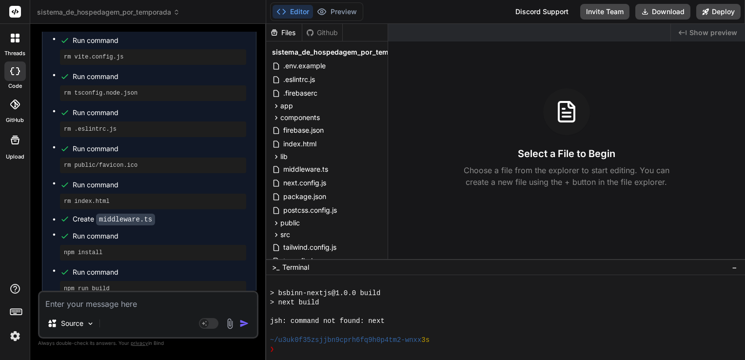
click at [116, 303] on textarea at bounding box center [147, 301] width 217 height 18
type textarea "i"
type textarea "x"
type textarea "in"
type textarea "x"
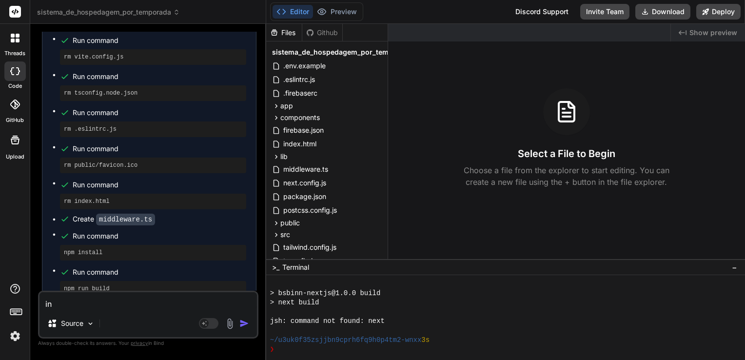
type textarea "ins"
type textarea "x"
type textarea "inst"
type textarea "x"
type textarea "instr"
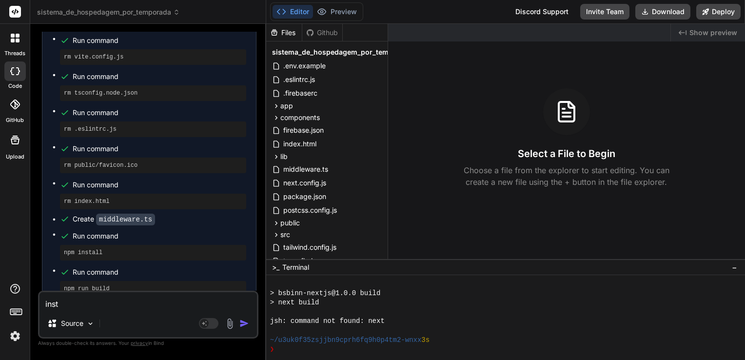
type textarea "x"
type textarea "instru"
type textarea "x"
type textarea "instruç"
type textarea "x"
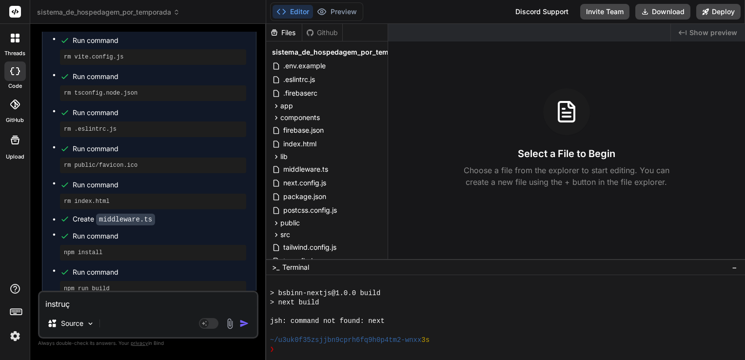
type textarea "instruçõ"
type textarea "x"
type textarea "instruçõe"
type textarea "x"
type textarea "instruções"
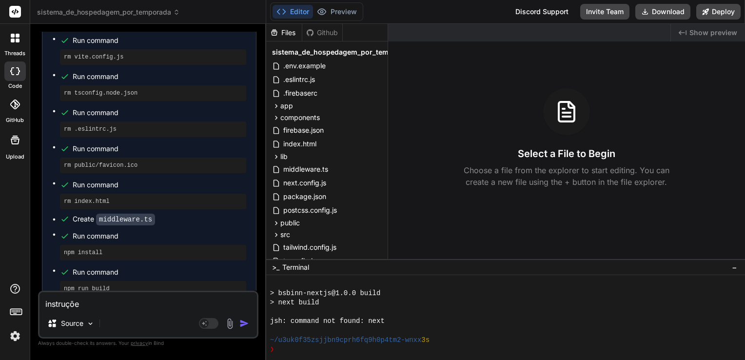
type textarea "x"
type textarea "instruções"
type textarea "x"
type textarea "instruções p"
type textarea "x"
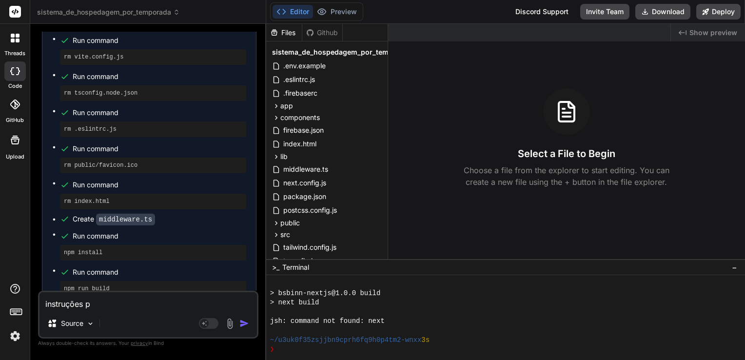
type textarea "instruções pa"
type textarea "x"
type textarea "instruções par"
type textarea "x"
type textarea "instruções para"
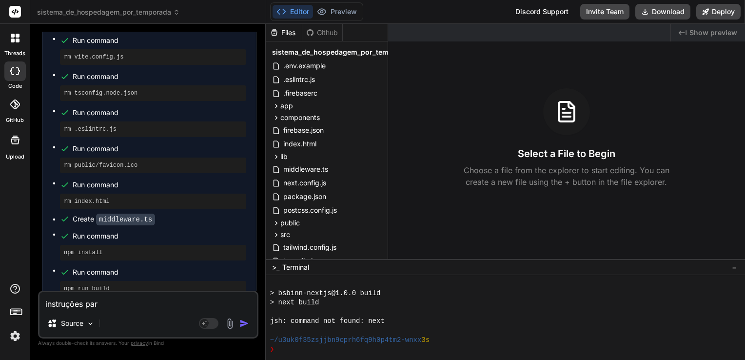
type textarea "x"
type textarea "instruções para"
type textarea "x"
type textarea "instruções para d"
type textarea "x"
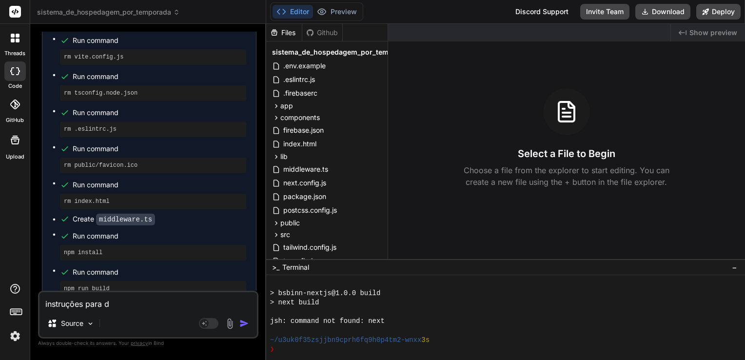
type textarea "instruções para de"
type textarea "x"
type textarea "instruções para dep"
type textarea "x"
type textarea "instruções para depl"
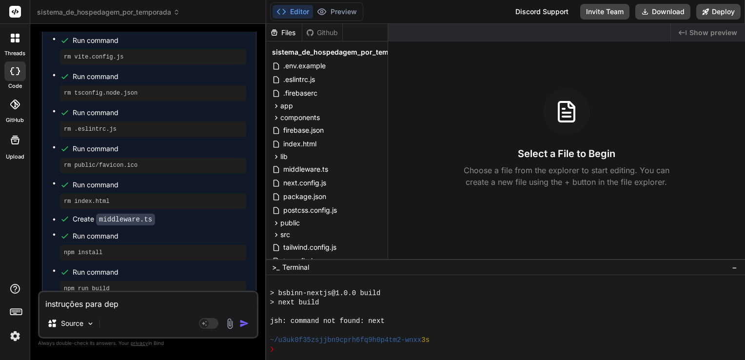
type textarea "x"
type textarea "instruções para deplo"
type textarea "x"
type textarea "instruções para deploy"
type textarea "x"
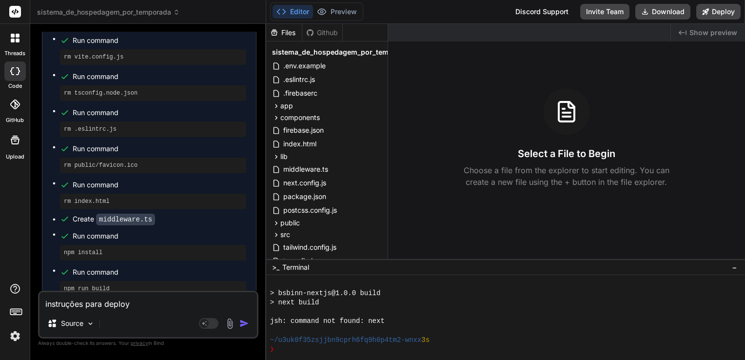
type textarea "instruções para deploy"
type textarea "x"
type textarea "instruções para deploy n"
type textarea "x"
type textarea "instruções para deploy no"
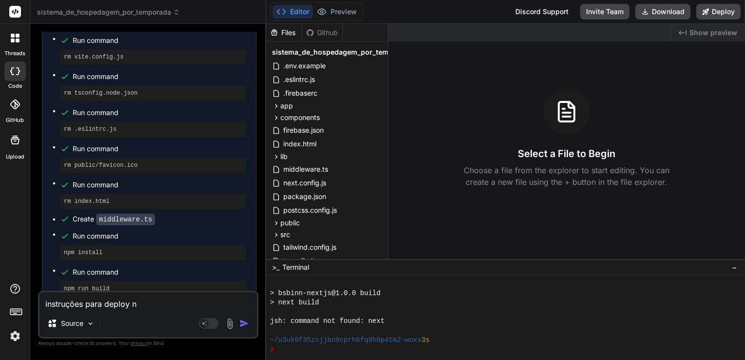
type textarea "x"
type textarea "instruções para deploy no"
type textarea "x"
type textarea "instruções para deploy no f"
type textarea "x"
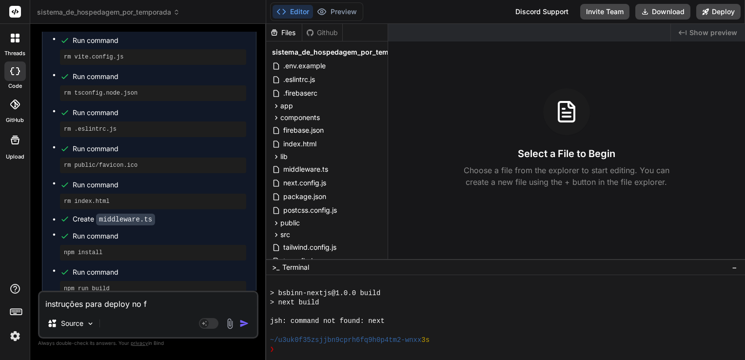
type textarea "instruções para deploy no fi"
type textarea "x"
type textarea "instruções para deploy no fir"
type textarea "x"
type textarea "instruções para deploy no fire"
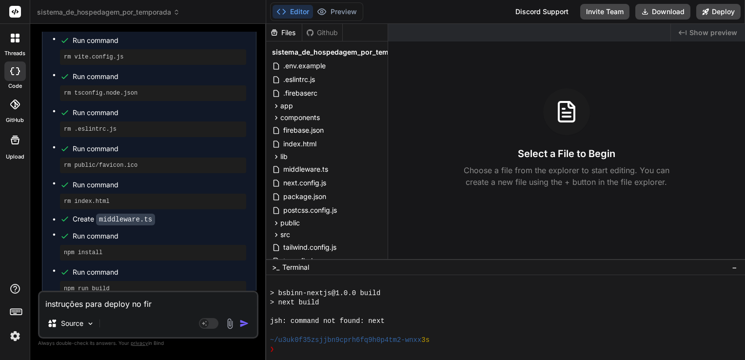
type textarea "x"
type textarea "instruções para deploy no firep"
type textarea "x"
type textarea "instruções para deploy no firepa"
type textarea "x"
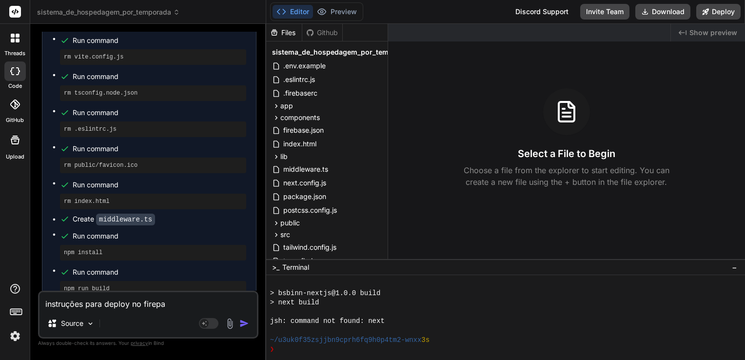
type textarea "instruções para deploy no firep"
type textarea "x"
type textarea "instruções para deploy no fire"
type textarea "x"
type textarea "instruções para deploy no fireb"
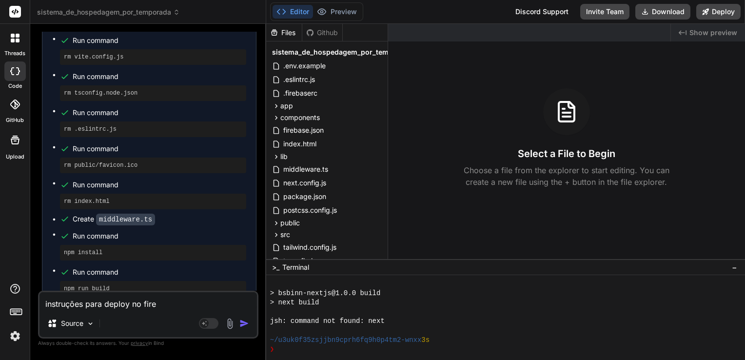
type textarea "x"
type textarea "instruções para deploy no fireba"
type textarea "x"
type textarea "instruções para deploy no firebas"
type textarea "x"
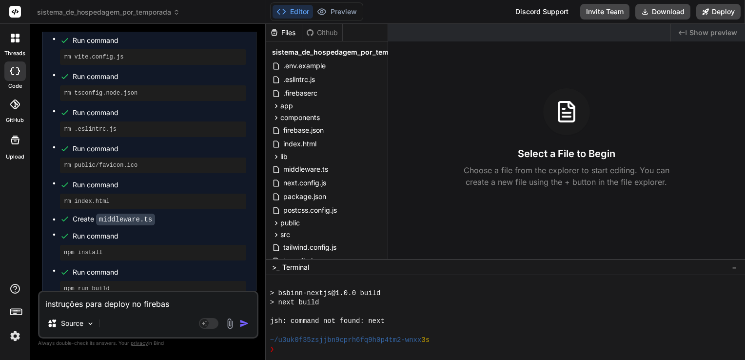
type textarea "instruções para deploy no firebase"
type textarea "x"
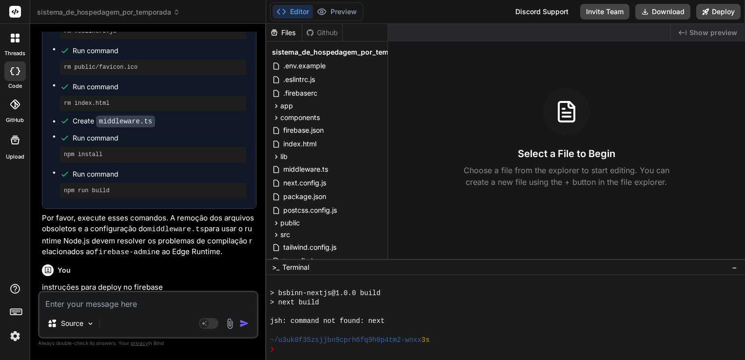
scroll to position [5083, 0]
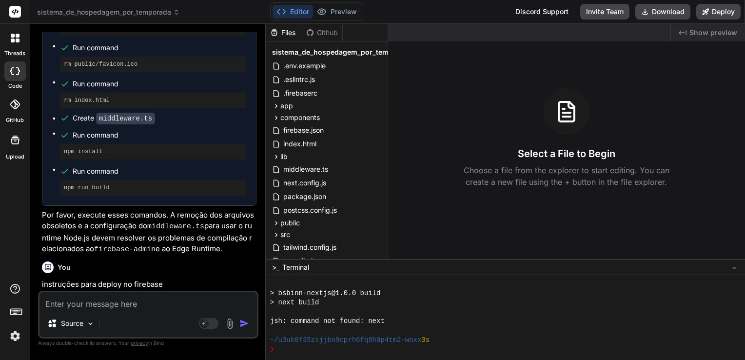
type textarea "x"
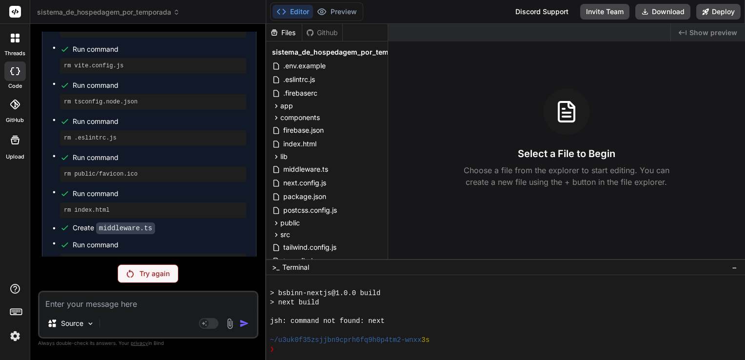
scroll to position [5048, 0]
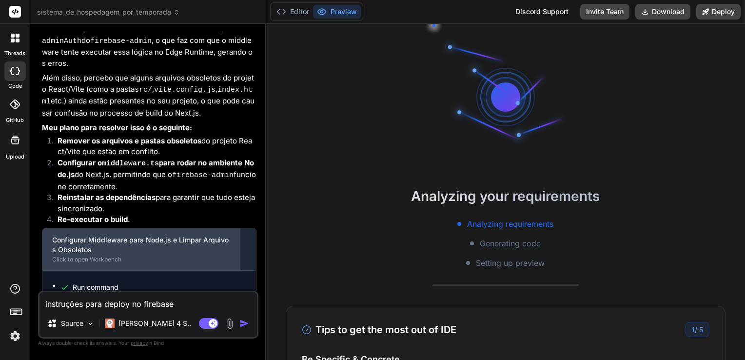
scroll to position [4982, 0]
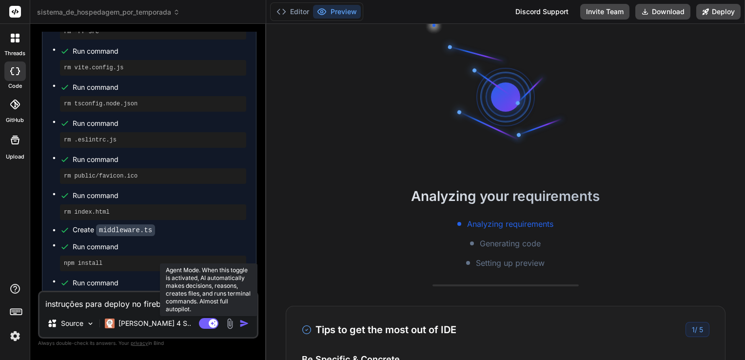
click at [209, 321] on rect at bounding box center [208, 323] width 19 height 11
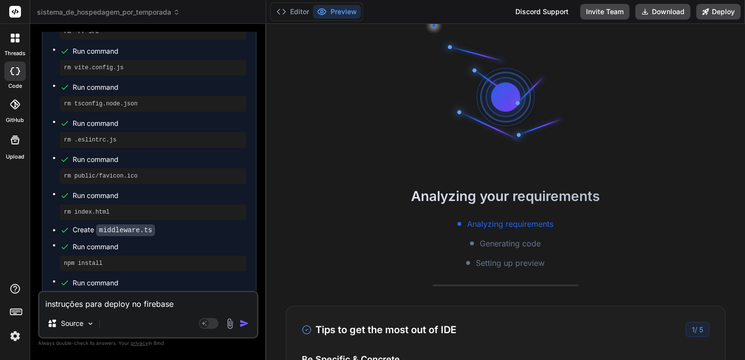
click at [242, 324] on img "button" at bounding box center [244, 323] width 10 height 10
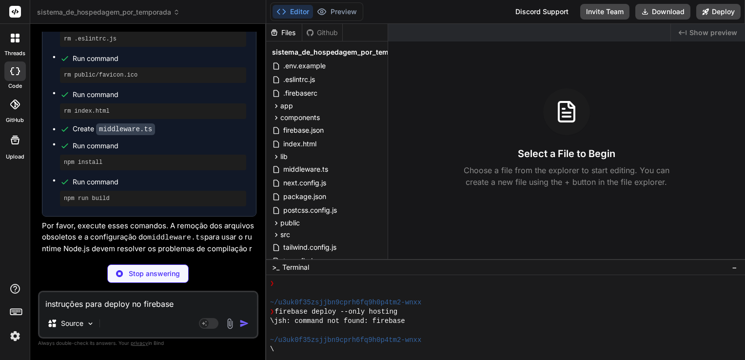
scroll to position [598, 0]
type textarea "x"
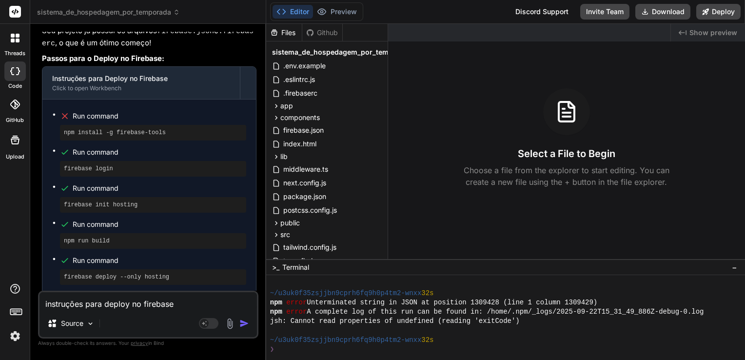
scroll to position [5362, 0]
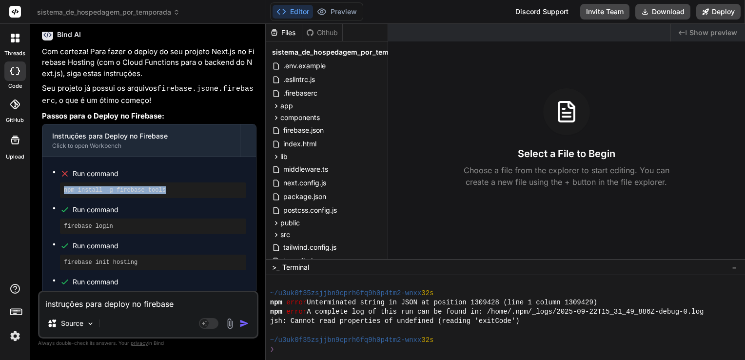
drag, startPoint x: 169, startPoint y: 111, endPoint x: 59, endPoint y: 109, distance: 109.7
click at [60, 182] on div "npm install -g firebase-tools" at bounding box center [153, 190] width 186 height 16
copy pre "npm install -g firebase-tools"
click at [44, 165] on div "Run command npm install -g firebase-tools Run command firebase login Run comman…" at bounding box center [148, 254] width 213 height 195
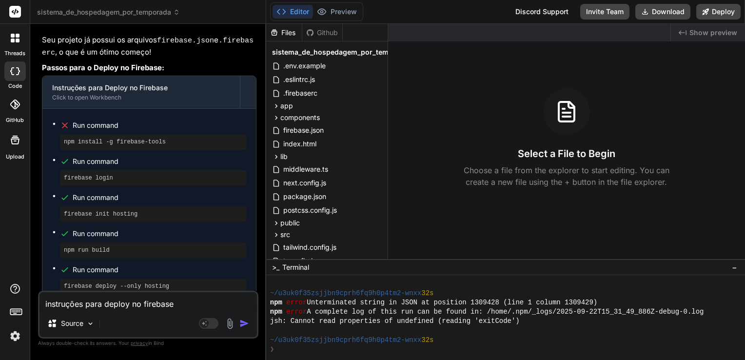
scroll to position [5411, 0]
click at [128, 306] on textarea "instruções para deploy no firebase" at bounding box center [147, 301] width 217 height 18
paste textarea "npm warn EBADENGINE Unsupported engine { npm warn EBADENGINE package: 'supersta…"
type textarea "npm warn EBADENGINE Unsupported engine { npm warn EBADENGINE package: 'supersta…"
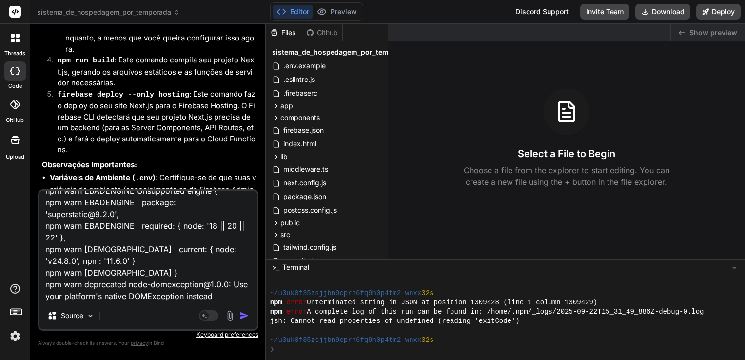
scroll to position [5999, 0]
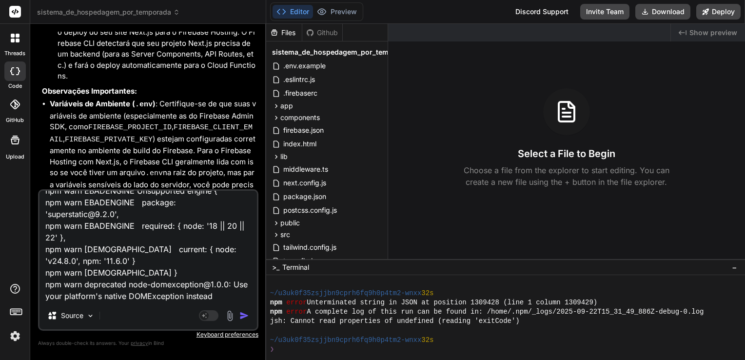
type textarea "x"
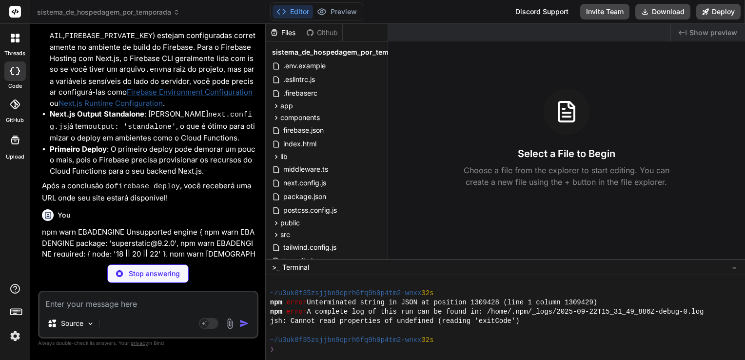
scroll to position [6151, 0]
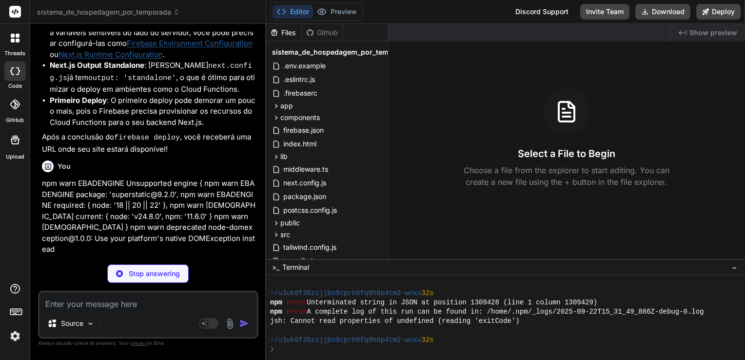
type textarea "x"
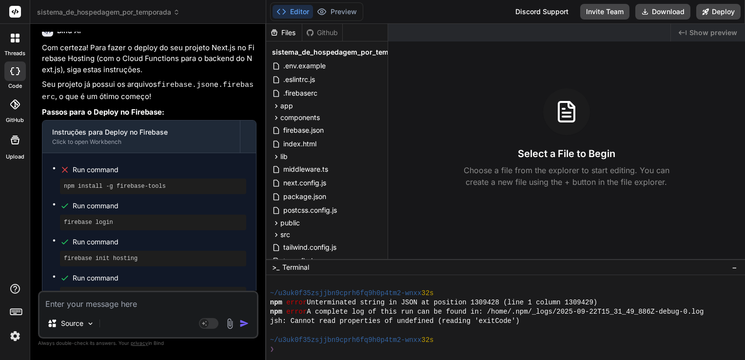
scroll to position [5375, 0]
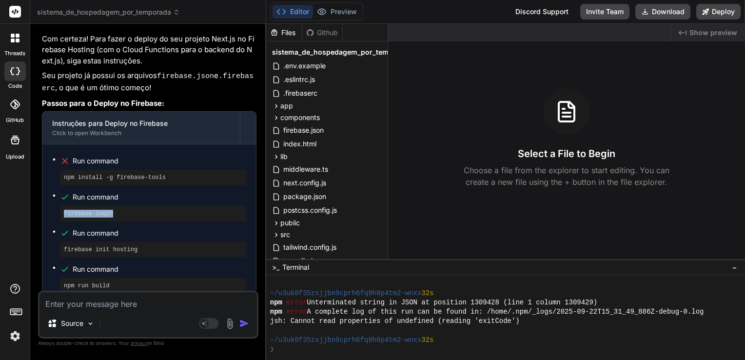
drag, startPoint x: 113, startPoint y: 135, endPoint x: 62, endPoint y: 134, distance: 50.2
click at [62, 206] on div "firebase login" at bounding box center [153, 214] width 186 height 16
copy pre "firebase login"
drag, startPoint x: 136, startPoint y: 173, endPoint x: 57, endPoint y: 174, distance: 79.5
click at [57, 174] on ul "Run command npm install -g firebase-tools Run command firebase login Run comman…" at bounding box center [149, 241] width 194 height 175
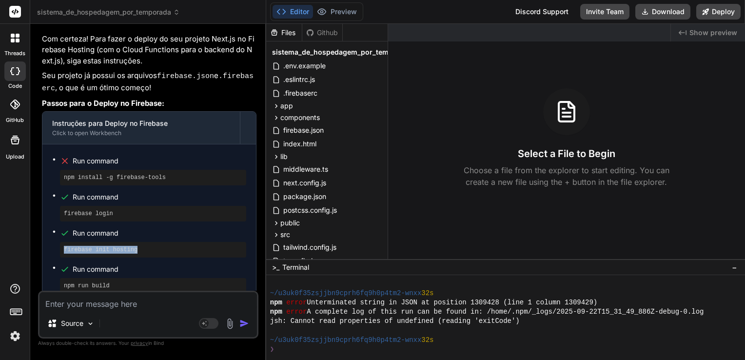
copy pre "firebase init hosting"
click at [217, 300] on textarea at bounding box center [147, 301] width 217 height 18
paste textarea "? What do you want to use as your public directory? (public)"
type textarea "? What do you want to use as your public directory? (public)"
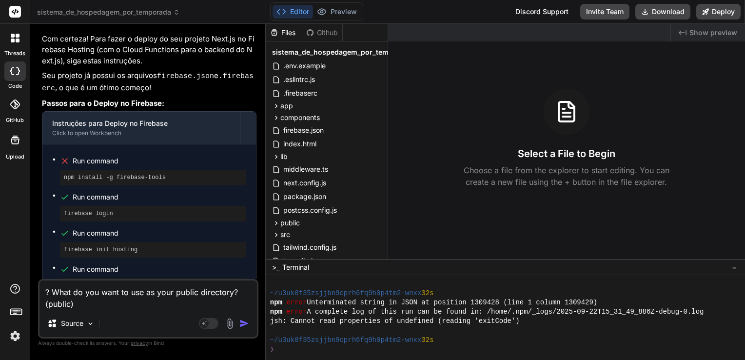
type textarea "x"
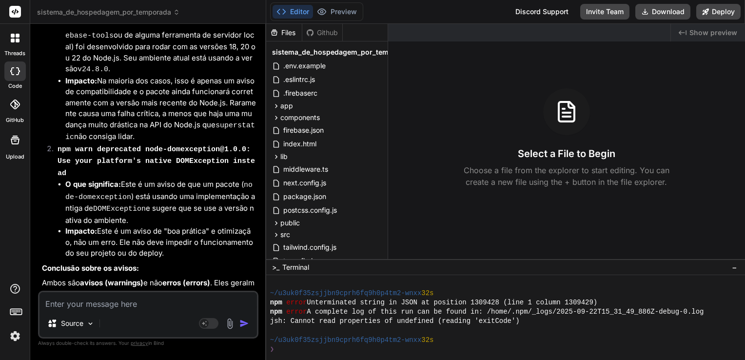
scroll to position [6500, 0]
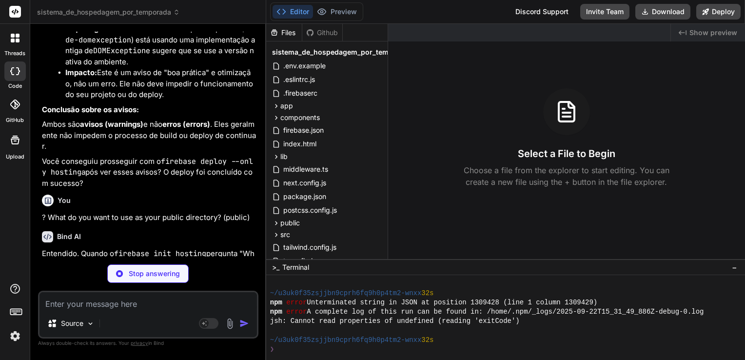
type textarea "x"
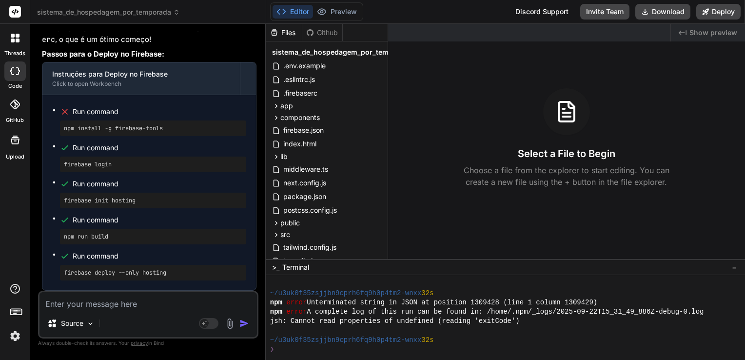
scroll to position [5382, 0]
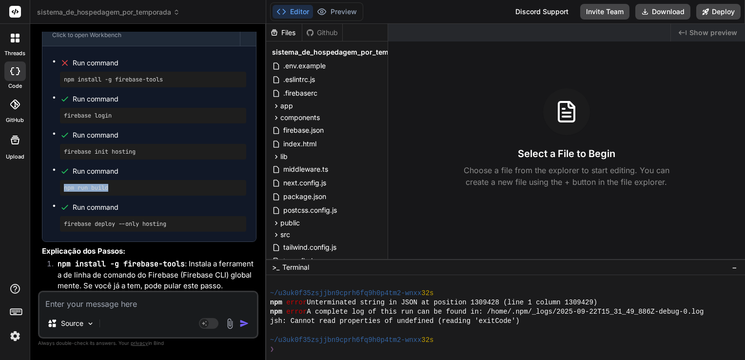
drag, startPoint x: 120, startPoint y: 208, endPoint x: 45, endPoint y: 210, distance: 75.1
click at [45, 210] on div "Run command npm install -g firebase-tools Run command firebase login Run comman…" at bounding box center [148, 143] width 213 height 195
copy pre "npm run build"
click at [50, 204] on div "Run command npm install -g firebase-tools Run command firebase login Run comman…" at bounding box center [148, 143] width 213 height 195
drag, startPoint x: 96, startPoint y: 208, endPoint x: 63, endPoint y: 208, distance: 32.7
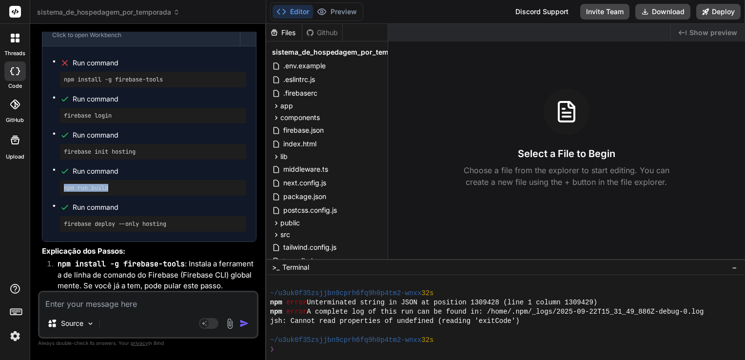
click at [63, 195] on div "npm run build" at bounding box center [153, 188] width 186 height 16
copy pre "npm run build"
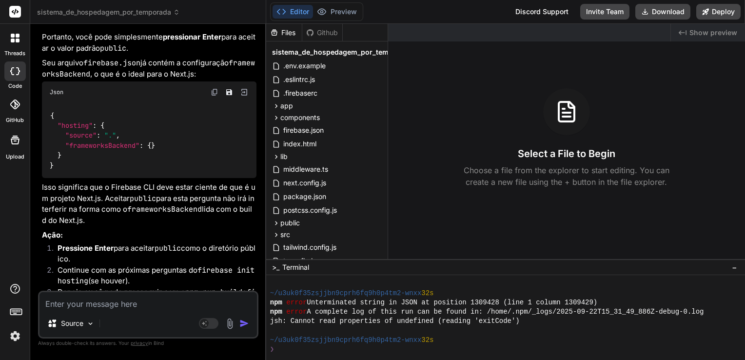
scroll to position [6893, 0]
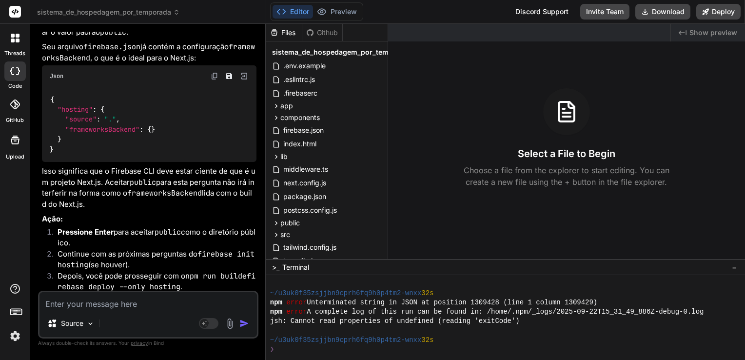
click at [153, 302] on textarea at bounding box center [147, 301] width 217 height 18
paste textarea "🛠️ Como Resolver os Erros de Linting A maioria desses erros não impede o seu pr…"
type textarea "🛠️ Como Resolver os Erros de Linting A maioria desses erros não impede o seu pr…"
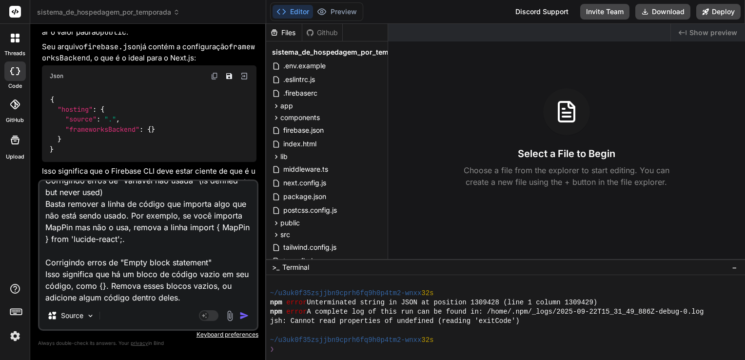
type textarea "x"
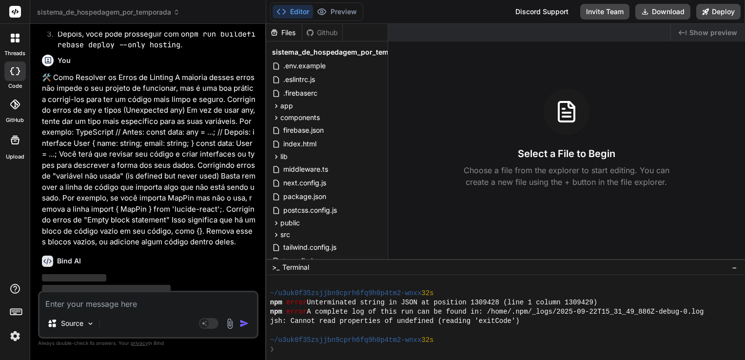
scroll to position [7153, 0]
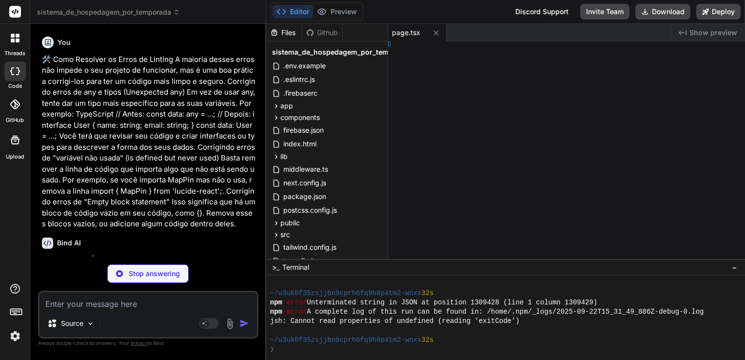
type textarea "x"
type textarea "}"
type textarea "x"
type textarea "}) } }"
type textarea "x"
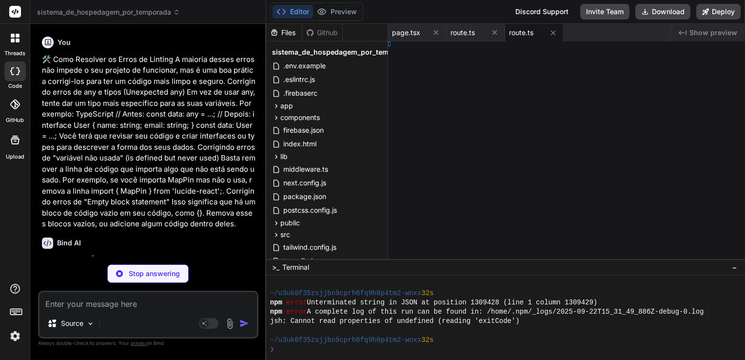
type textarea "}"
type textarea "x"
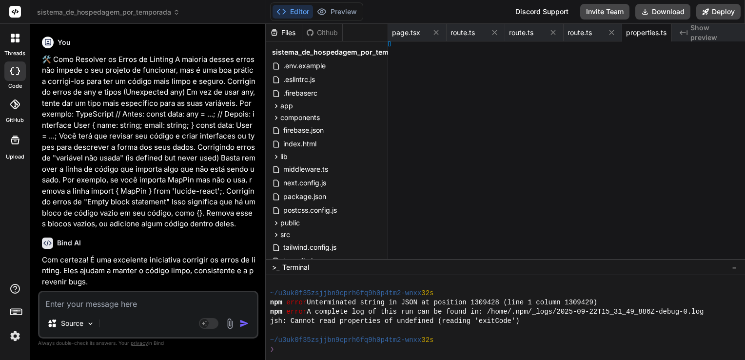
type textarea "p.amenities : [],\n tags: Array.isArray(p.tags) ? p.tags : [],\n updatedAt: now…"
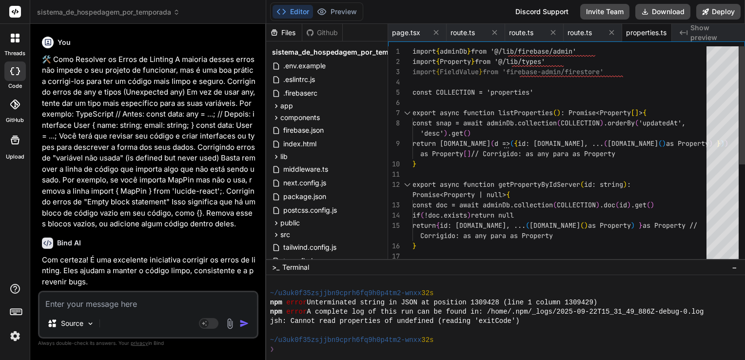
scroll to position [0, 16]
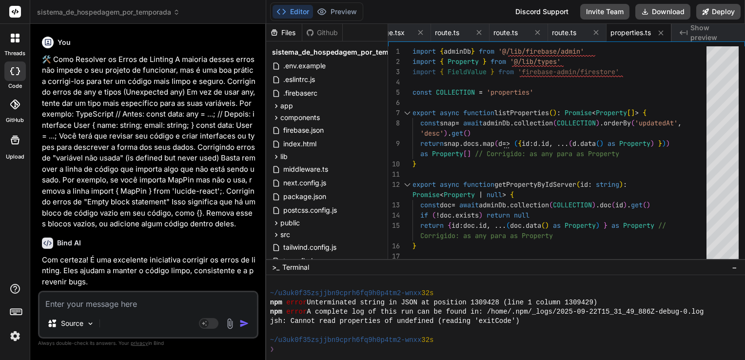
type textarea "x"
